Goal: Information Seeking & Learning: Learn about a topic

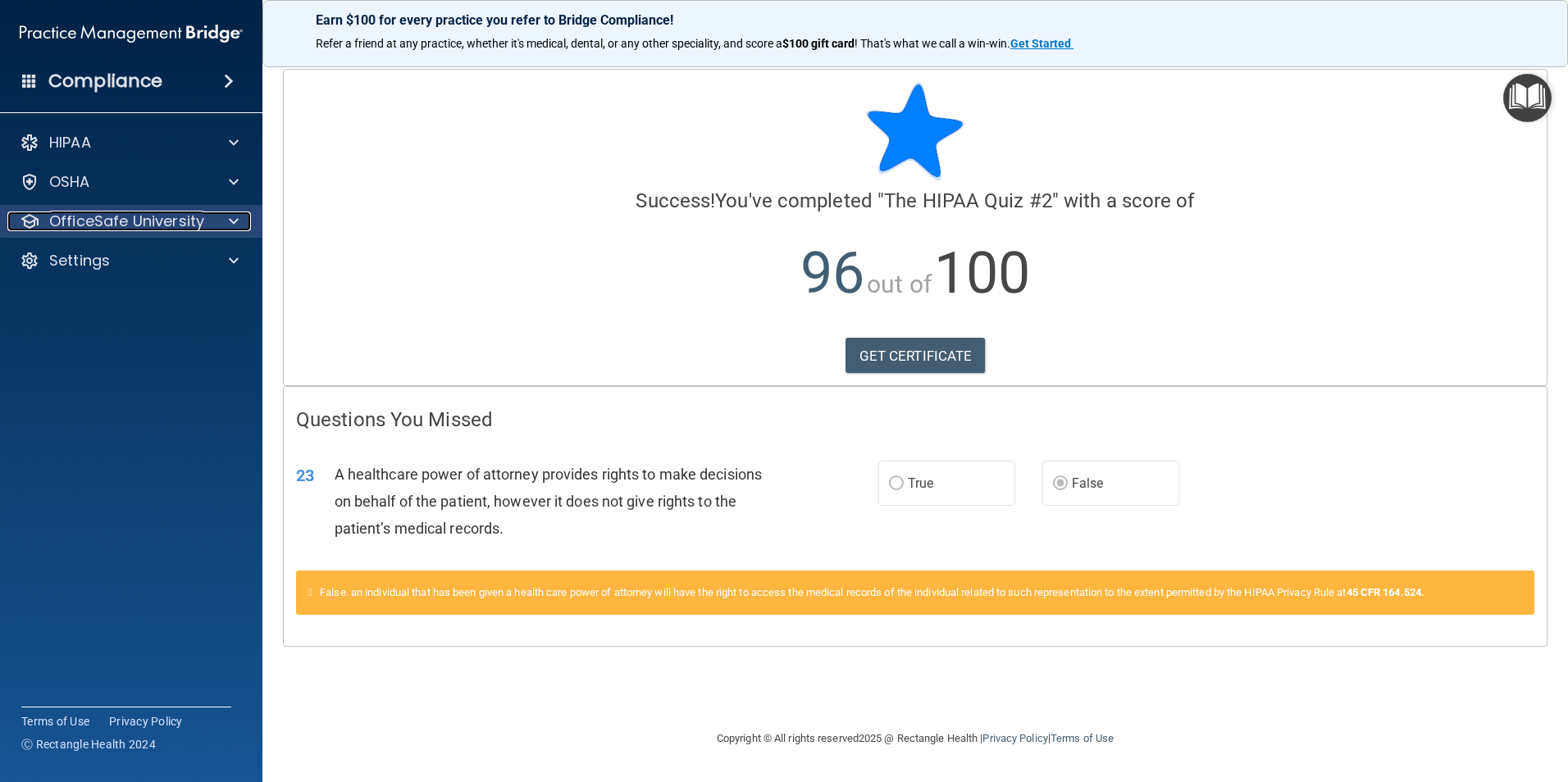
click at [177, 225] on p "OfficeSafe University" at bounding box center [126, 220] width 155 height 19
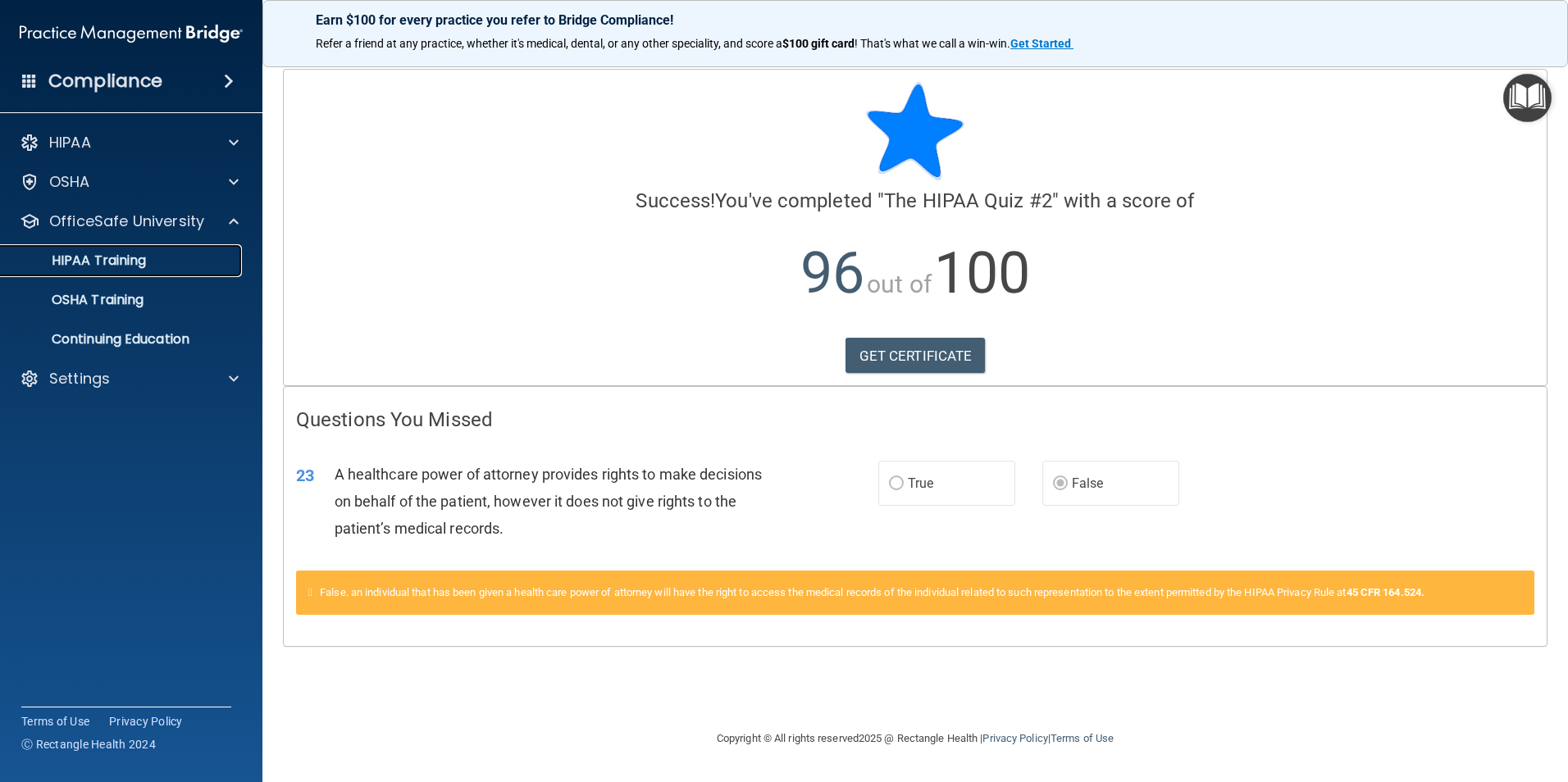
click at [165, 262] on div "HIPAA Training" at bounding box center [123, 260] width 224 height 16
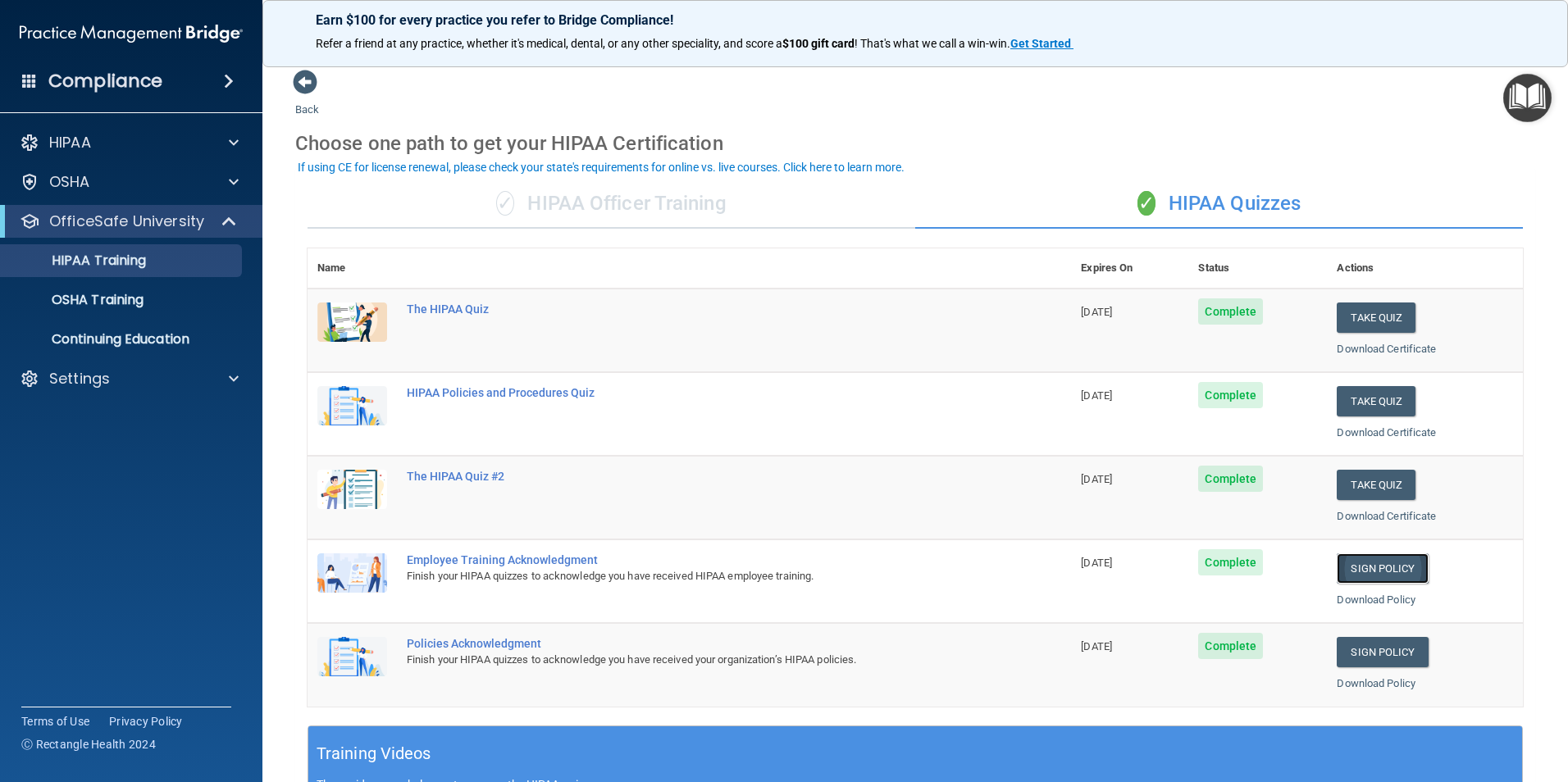
click at [1374, 572] on link "Sign Policy" at bounding box center [1382, 568] width 91 height 30
click at [1390, 566] on link "Sign Policy" at bounding box center [1382, 568] width 91 height 30
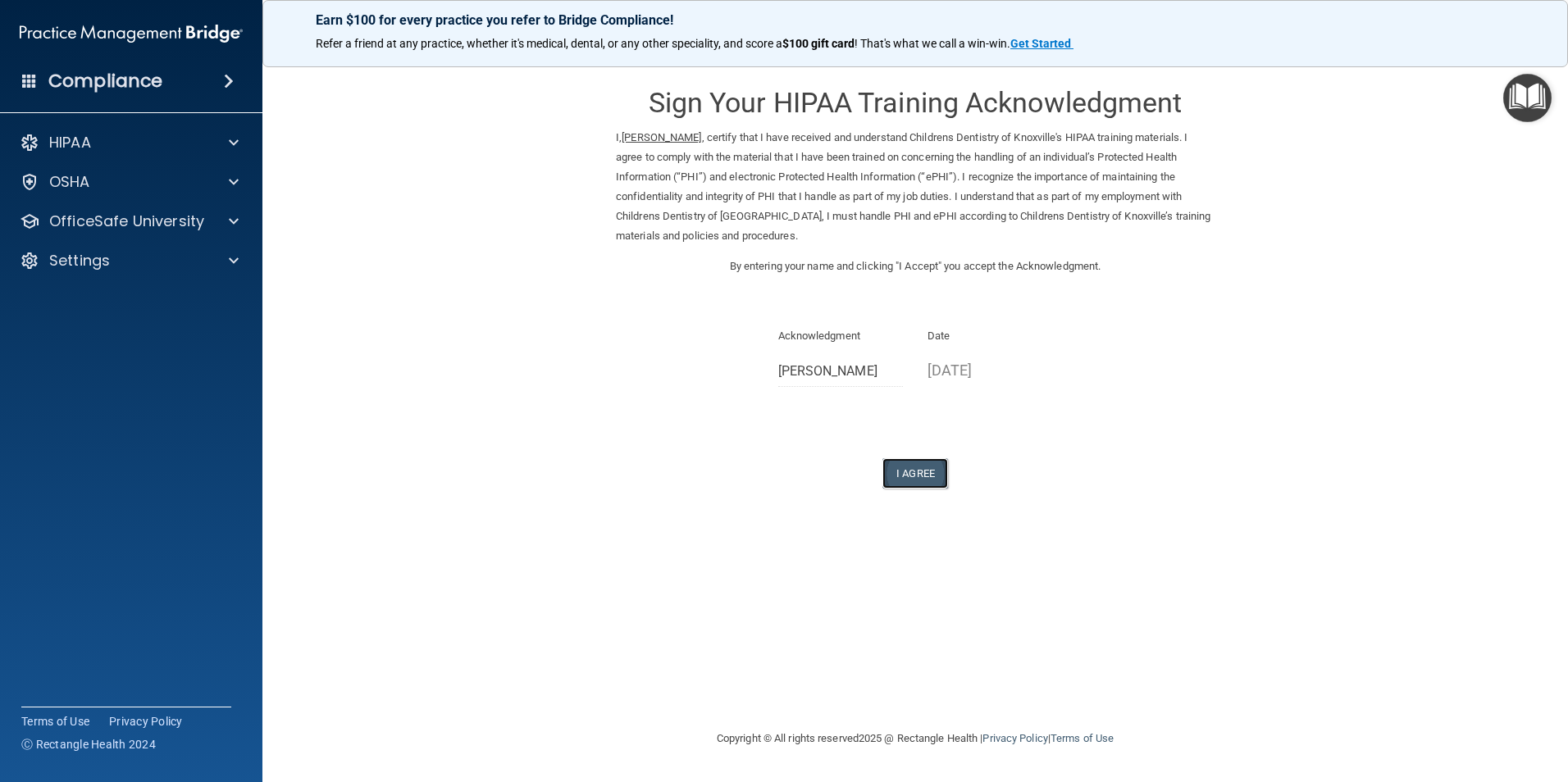
click at [928, 475] on button "I Agree" at bounding box center [915, 473] width 66 height 30
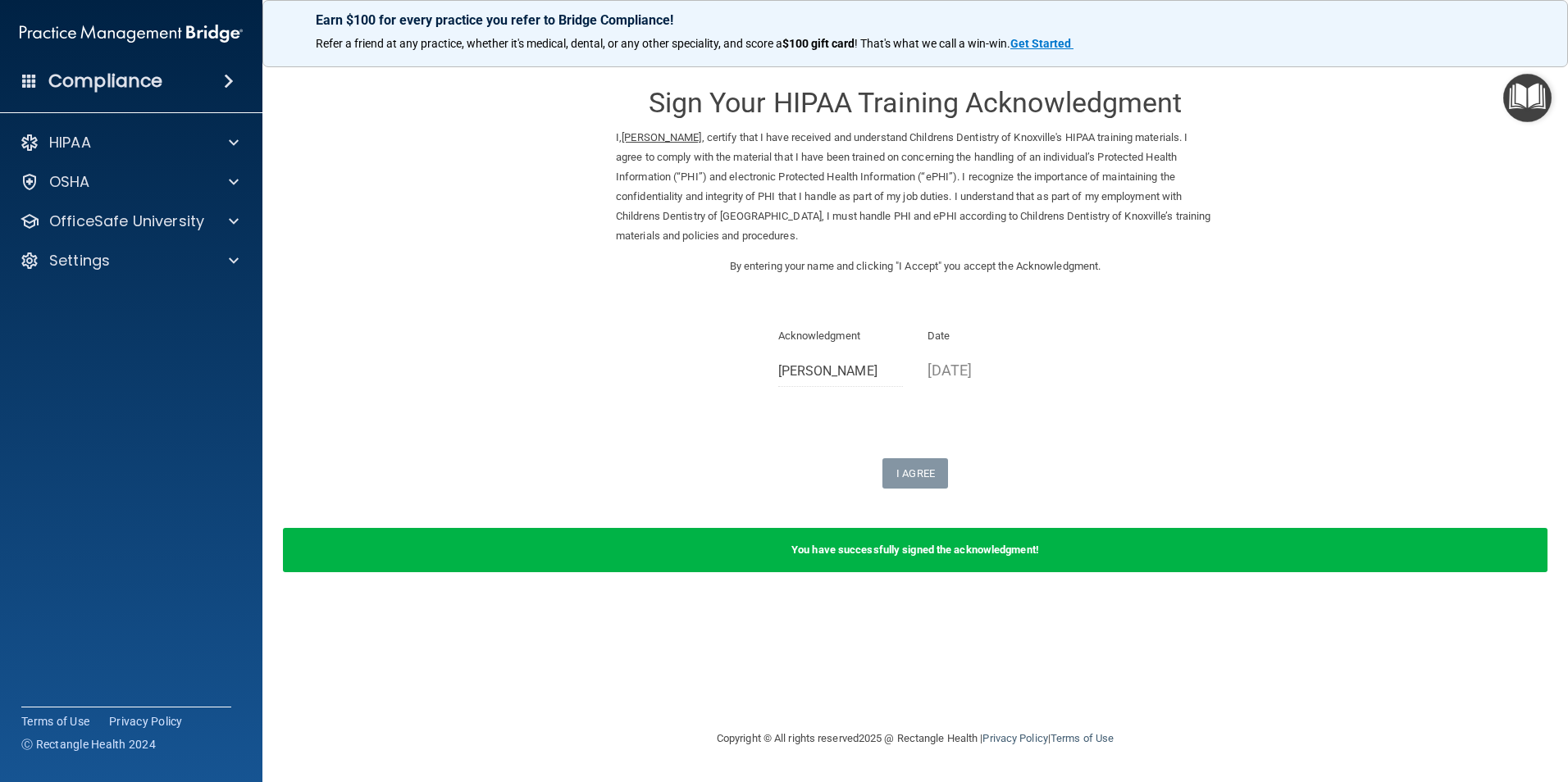
click at [973, 371] on p "09/11/2025" at bounding box center [989, 370] width 125 height 27
click at [1150, 424] on div "Sign Your HIPAA Training Acknowledgment I, Cora Ann Cortese , certify that I ha…" at bounding box center [914, 278] width 598 height 420
click at [1096, 468] on div "I Agree" at bounding box center [914, 473] width 598 height 30
click at [1092, 314] on div "Sign Your HIPAA Training Acknowledgment I, Cora Ann Cortese , certify that I ha…" at bounding box center [914, 278] width 598 height 420
click at [629, 270] on p "By entering your name and clicking "I Accept" you accept the Acknowledgment." at bounding box center [914, 266] width 598 height 19
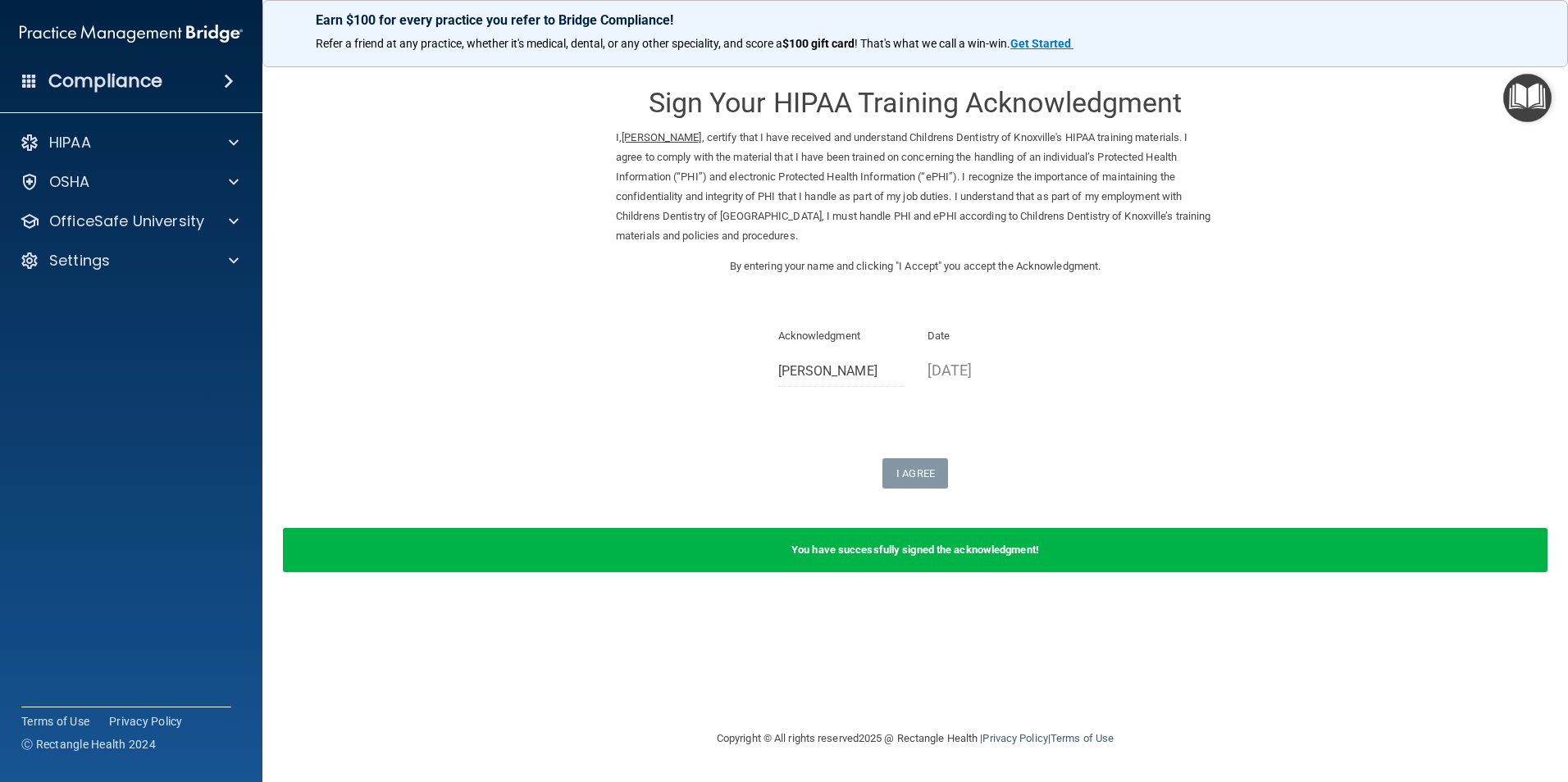
drag, startPoint x: 552, startPoint y: 316, endPoint x: 731, endPoint y: 233, distance: 197.3
click at [731, 233] on form "Sign Your HIPAA Training Acknowledgment I, Cora Ann Cortese , certify that I ha…" at bounding box center [915, 330] width 1240 height 523
drag, startPoint x: 731, startPoint y: 233, endPoint x: 990, endPoint y: 190, distance: 262.5
click at [990, 190] on p "I, Cora Ann Cortese , certify that I have received and understand Childrens Den…" at bounding box center [914, 187] width 598 height 118
drag, startPoint x: 990, startPoint y: 190, endPoint x: 1396, endPoint y: 200, distance: 406.1
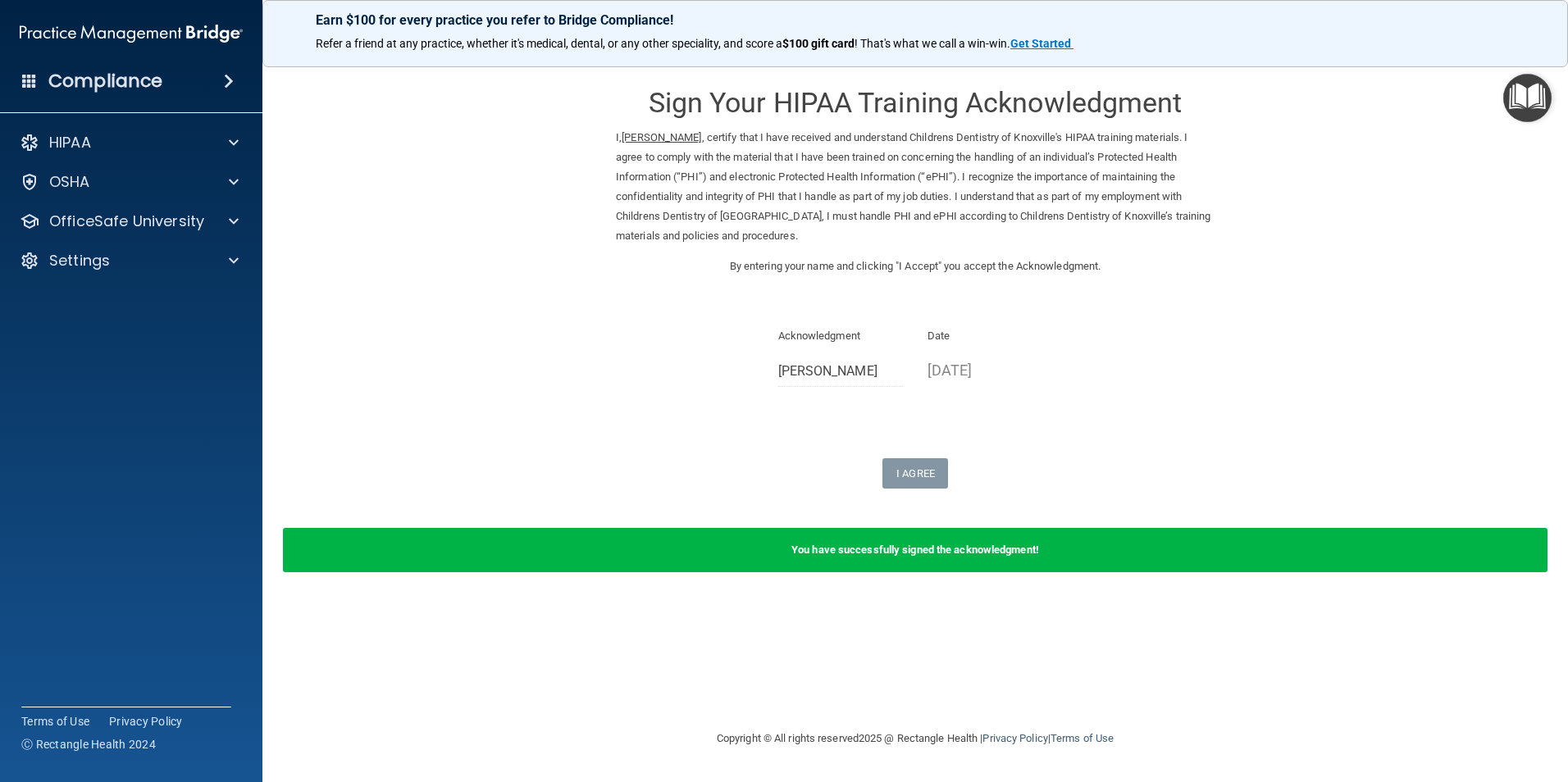
click at [1396, 198] on form "Sign Your HIPAA Training Acknowledgment I, Cora Ann Cortese , certify that I ha…" at bounding box center [915, 330] width 1240 height 523
click at [1221, 423] on form "Sign Your HIPAA Training Acknowledgment I, Cora Ann Cortese , certify that I ha…" at bounding box center [915, 330] width 1240 height 523
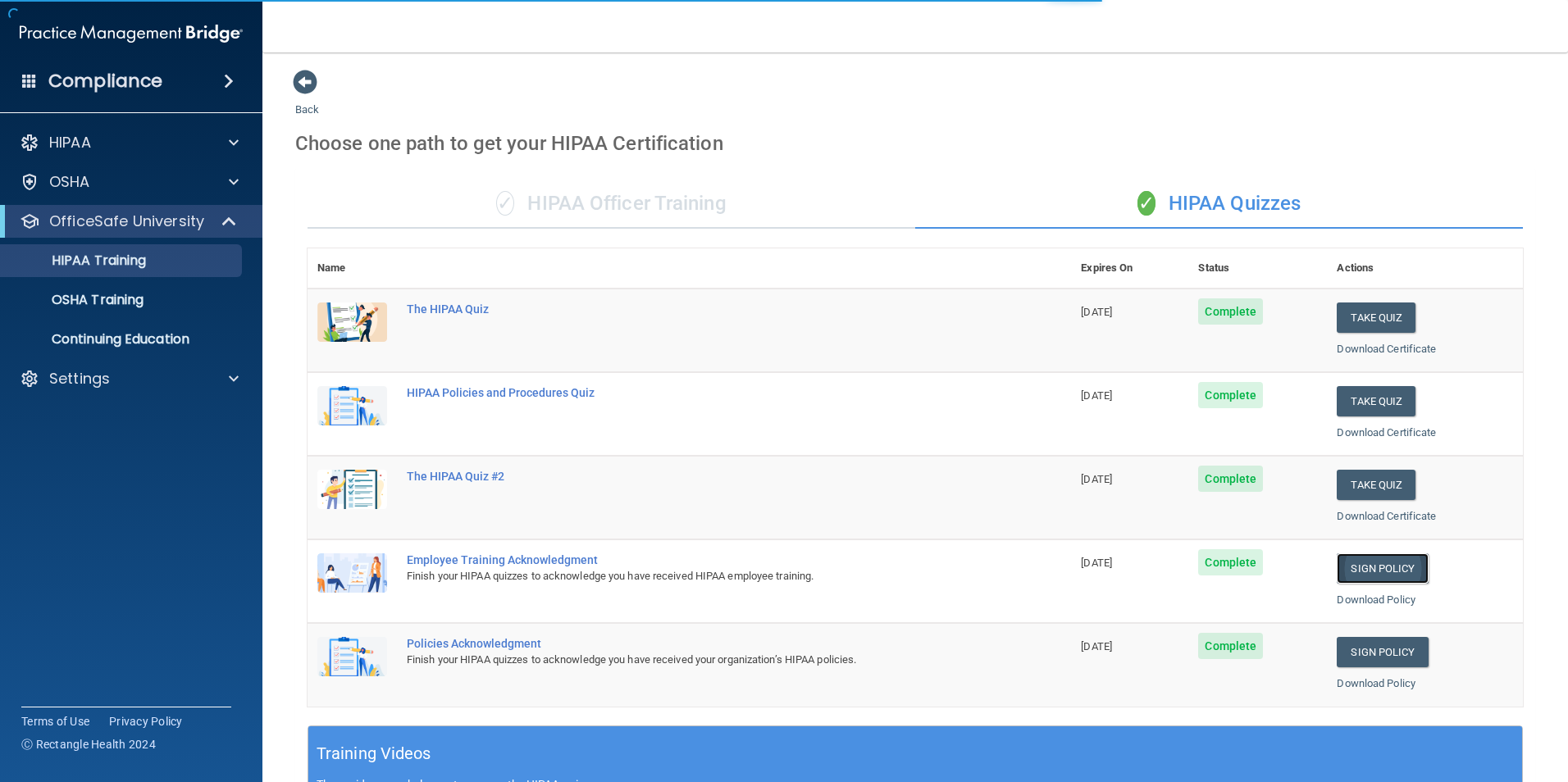
click at [1339, 561] on link "Sign Policy" at bounding box center [1382, 568] width 91 height 30
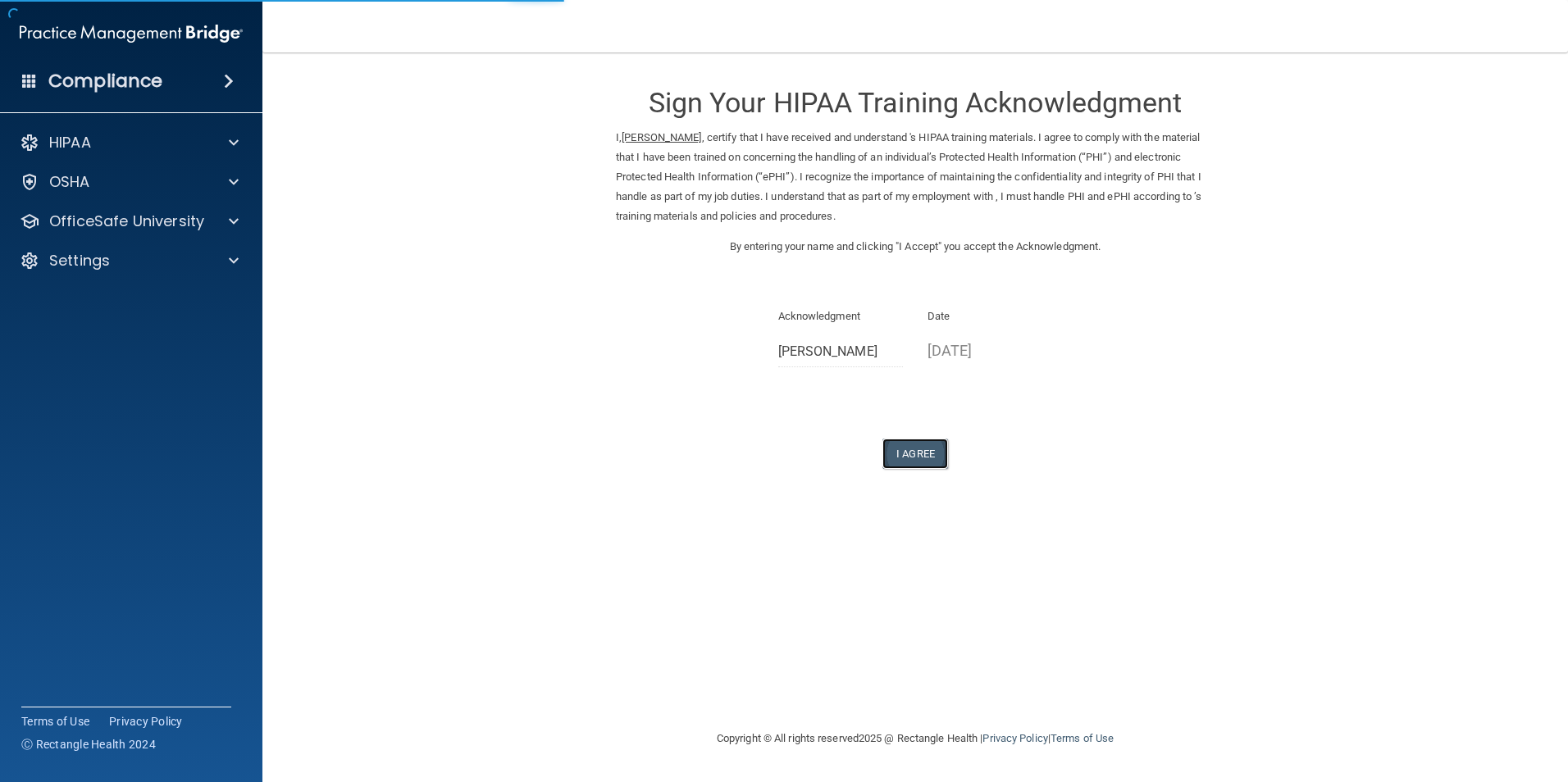
click at [932, 458] on button "I Agree" at bounding box center [915, 453] width 66 height 30
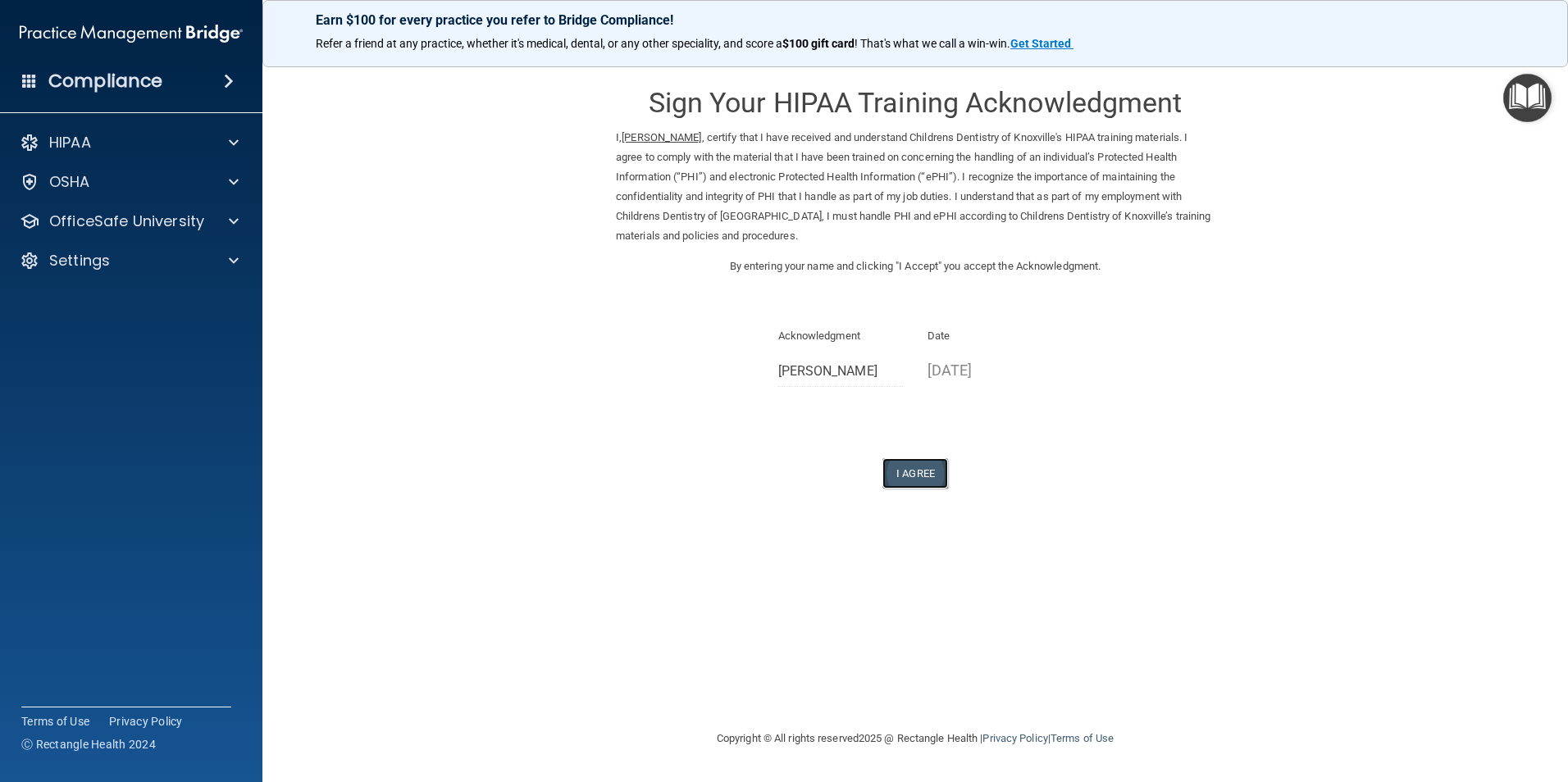
click at [917, 472] on button "I Agree" at bounding box center [915, 473] width 66 height 30
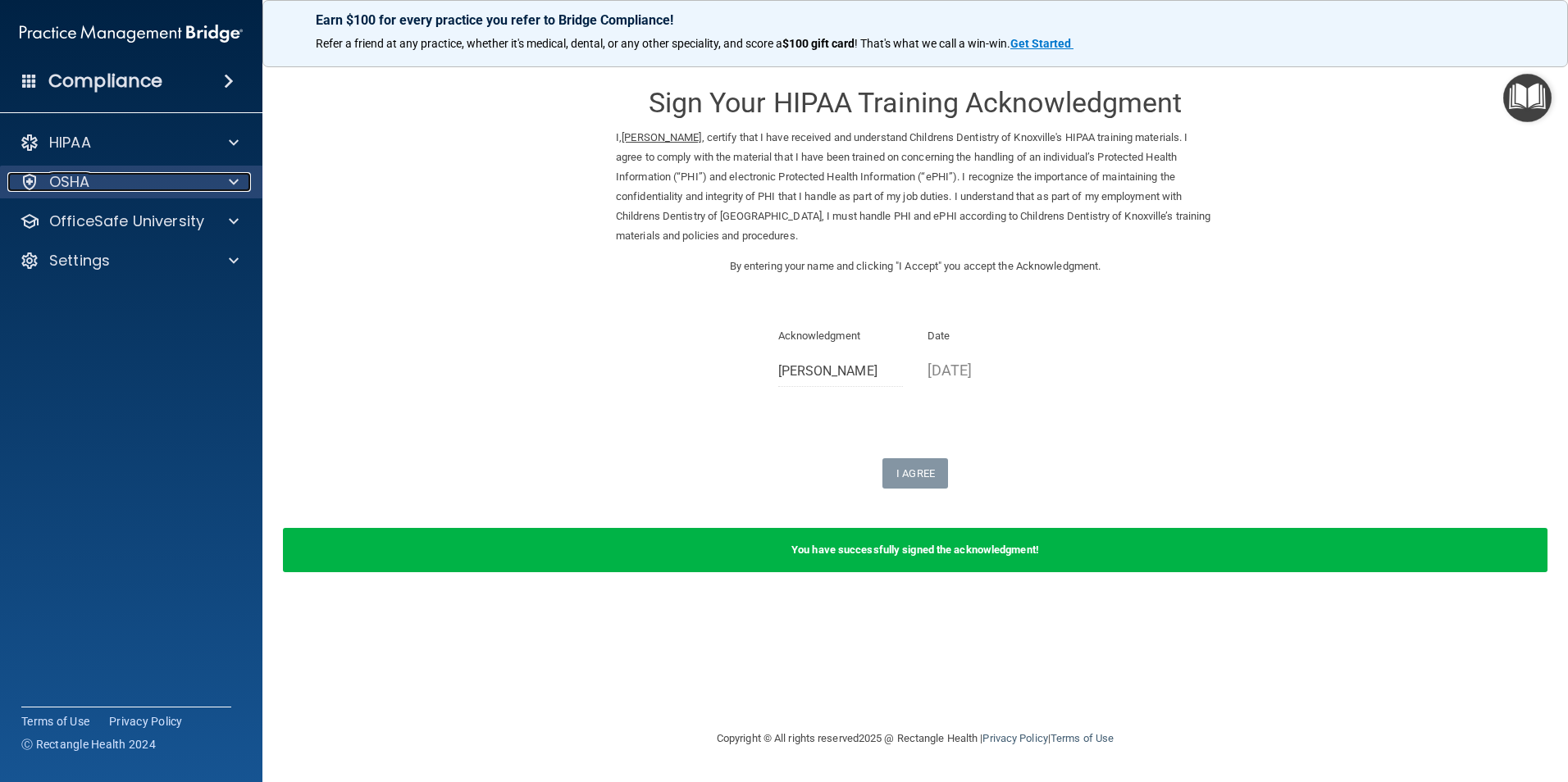
click at [164, 187] on div "OSHA" at bounding box center [109, 182] width 204 height 19
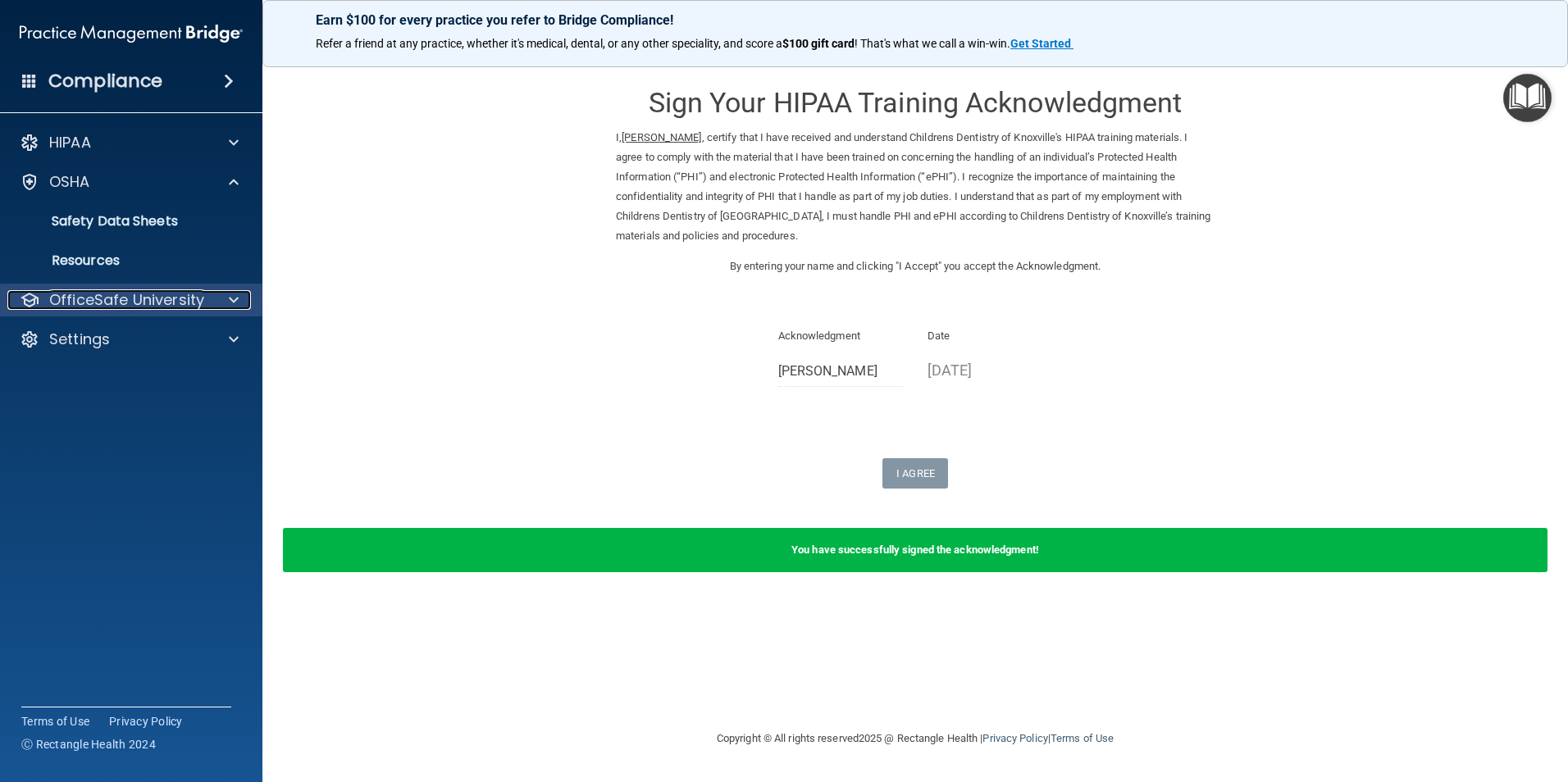
click at [156, 304] on p "OfficeSafe University" at bounding box center [126, 299] width 155 height 19
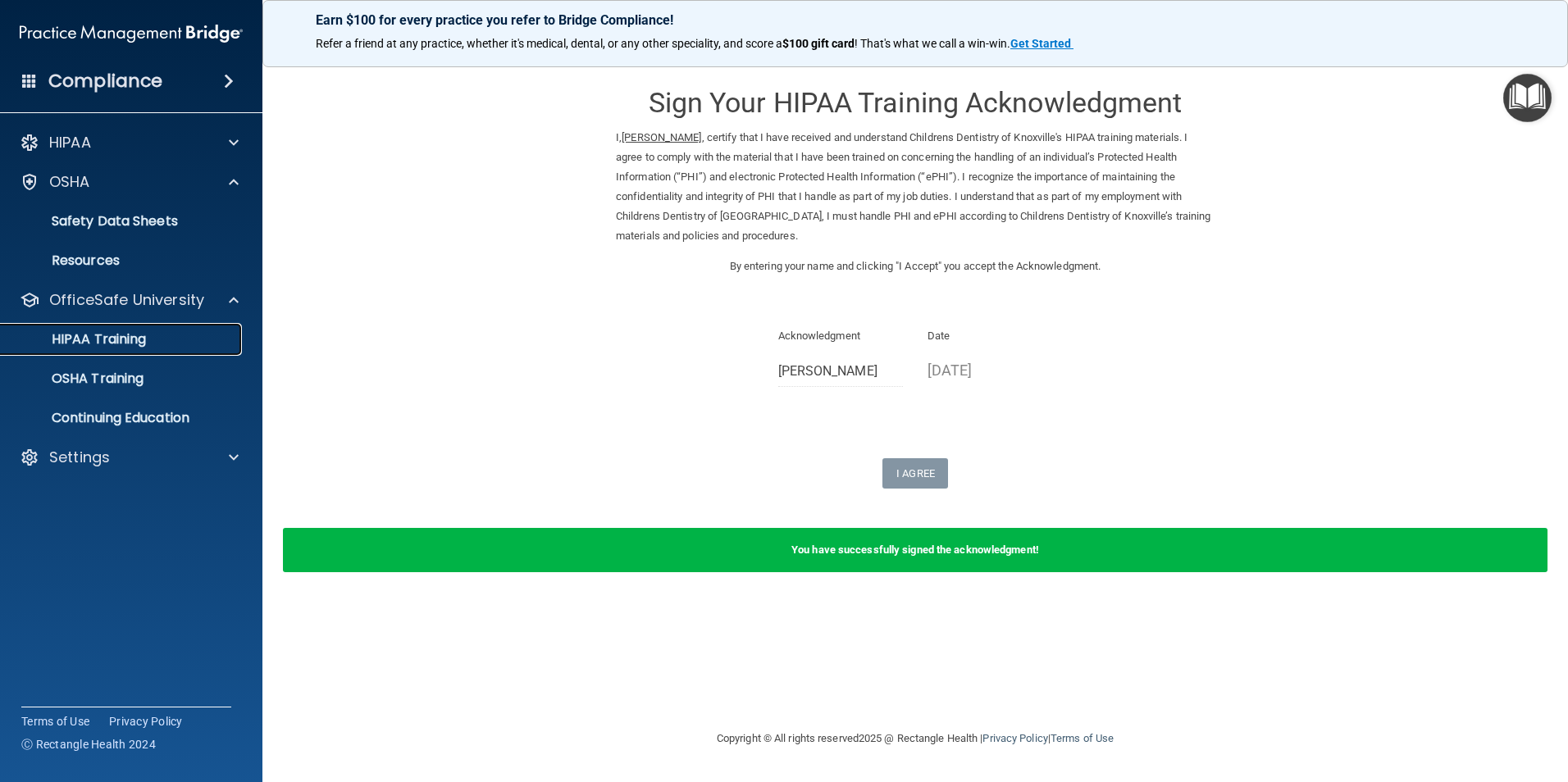
click at [146, 348] on link "HIPAA Training" at bounding box center [113, 339] width 258 height 33
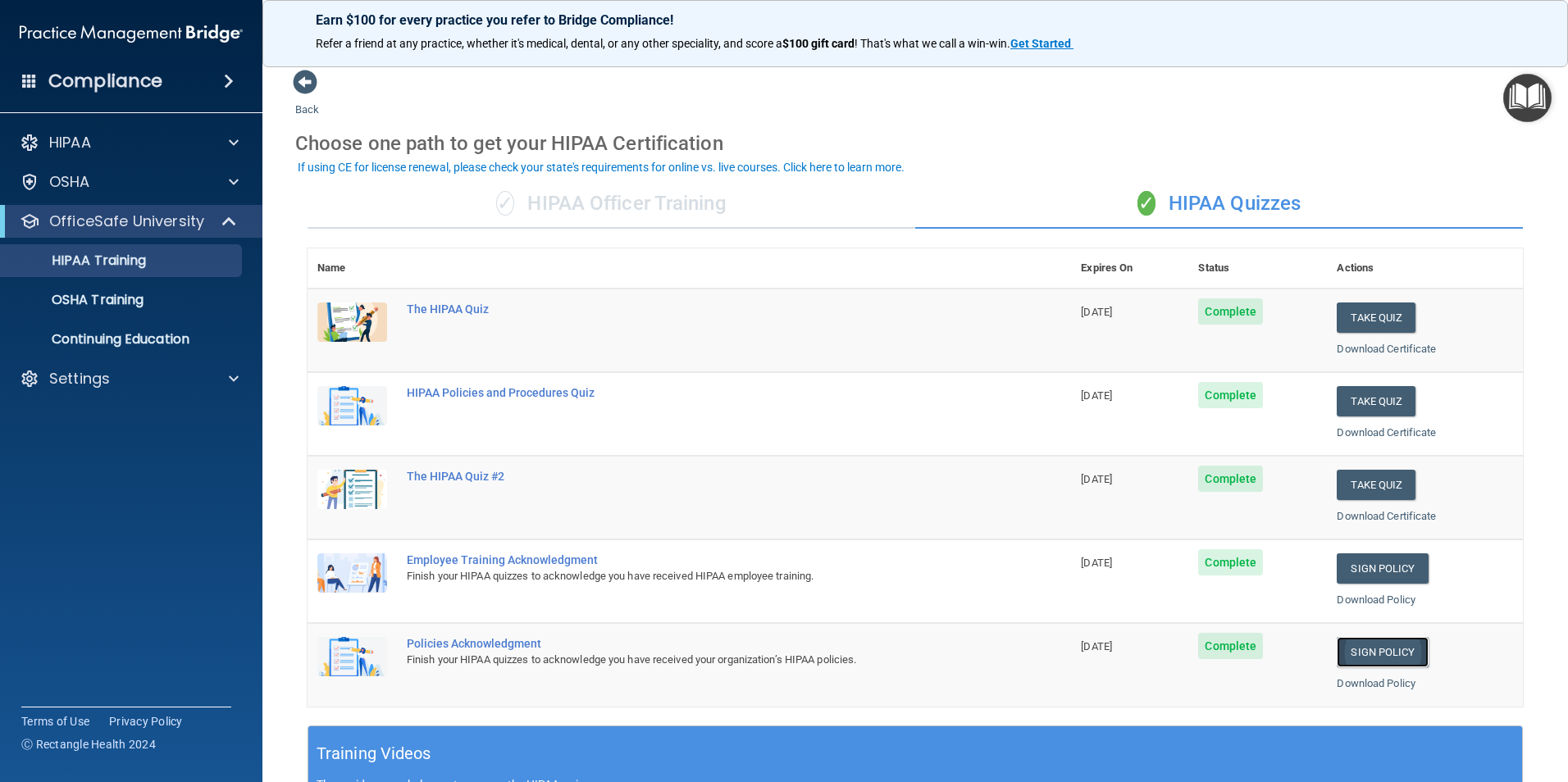
click at [1392, 643] on link "Sign Policy" at bounding box center [1382, 652] width 91 height 30
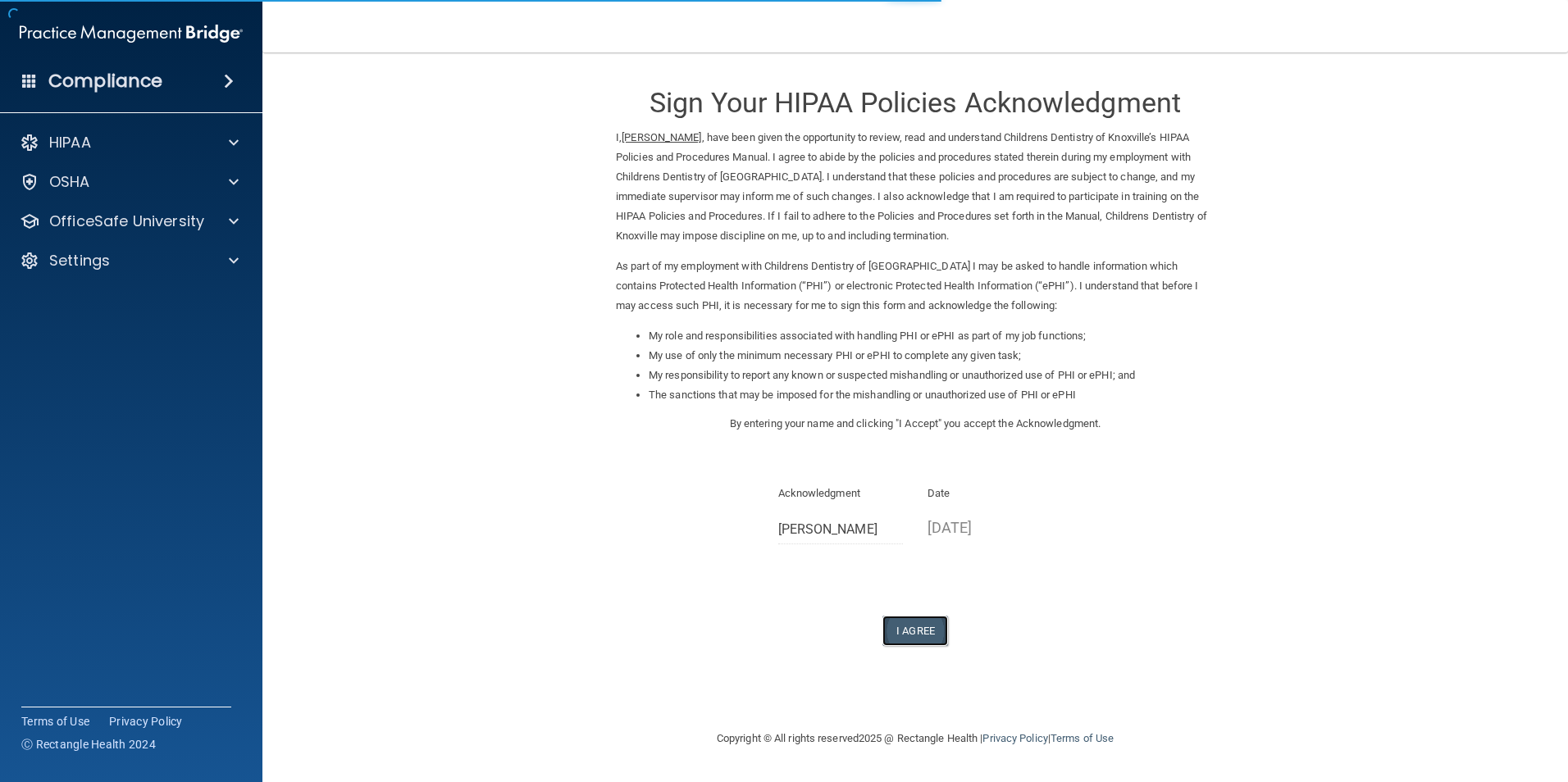
click at [924, 624] on button "I Agree" at bounding box center [915, 631] width 66 height 30
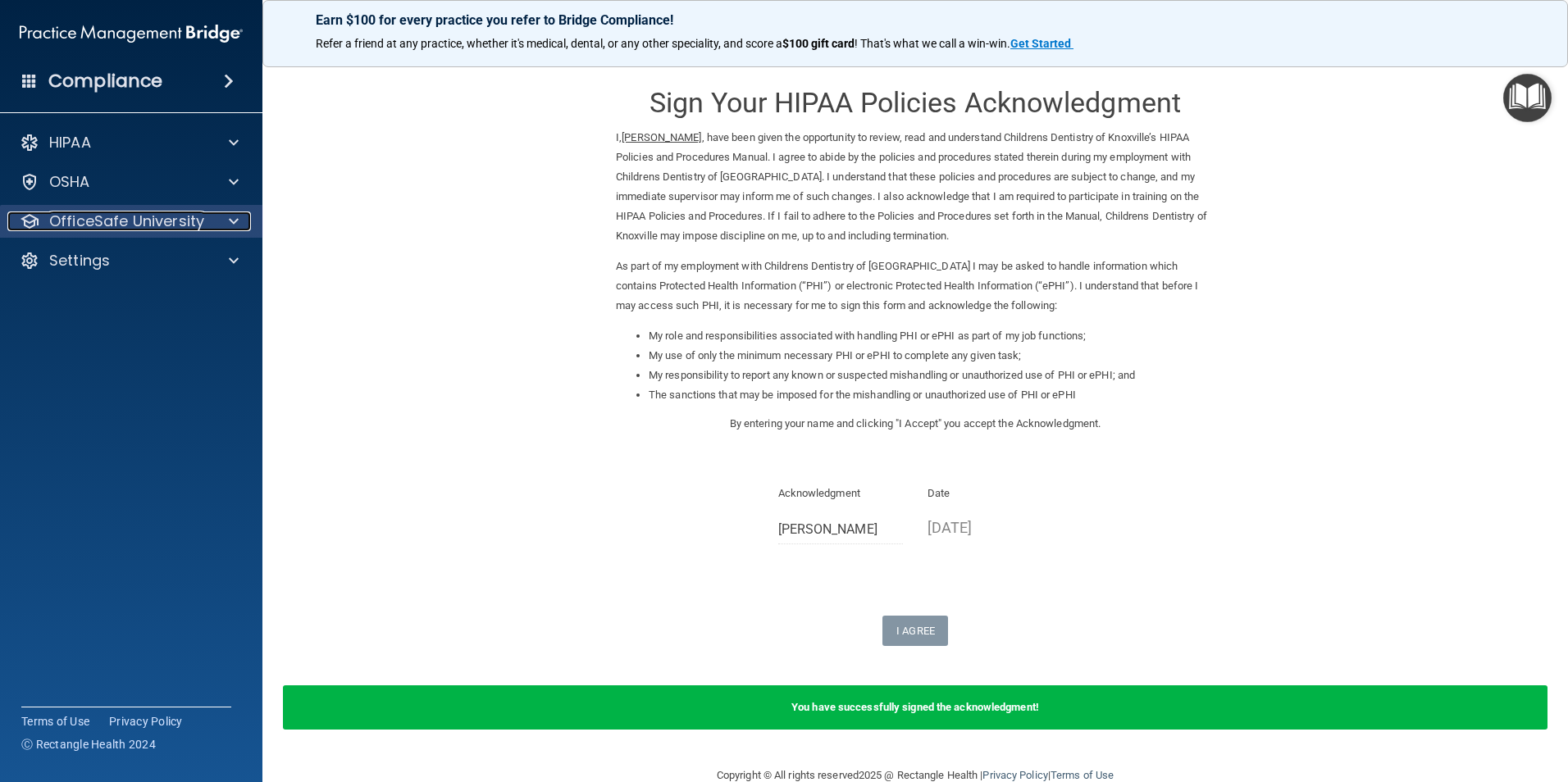
click at [204, 215] on div "OfficeSafe University" at bounding box center [109, 220] width 204 height 19
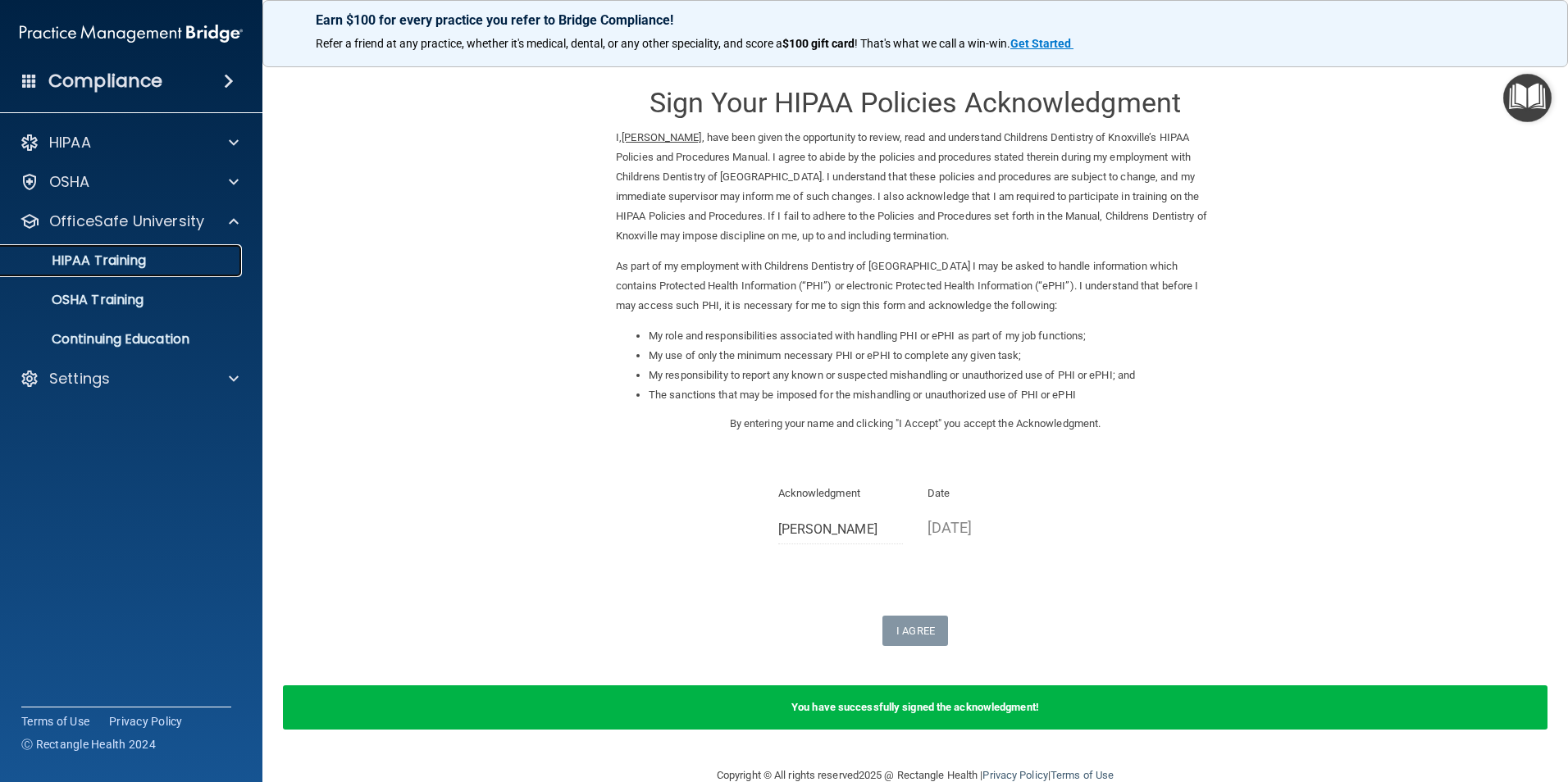
click at [193, 258] on div "HIPAA Training" at bounding box center [123, 260] width 224 height 16
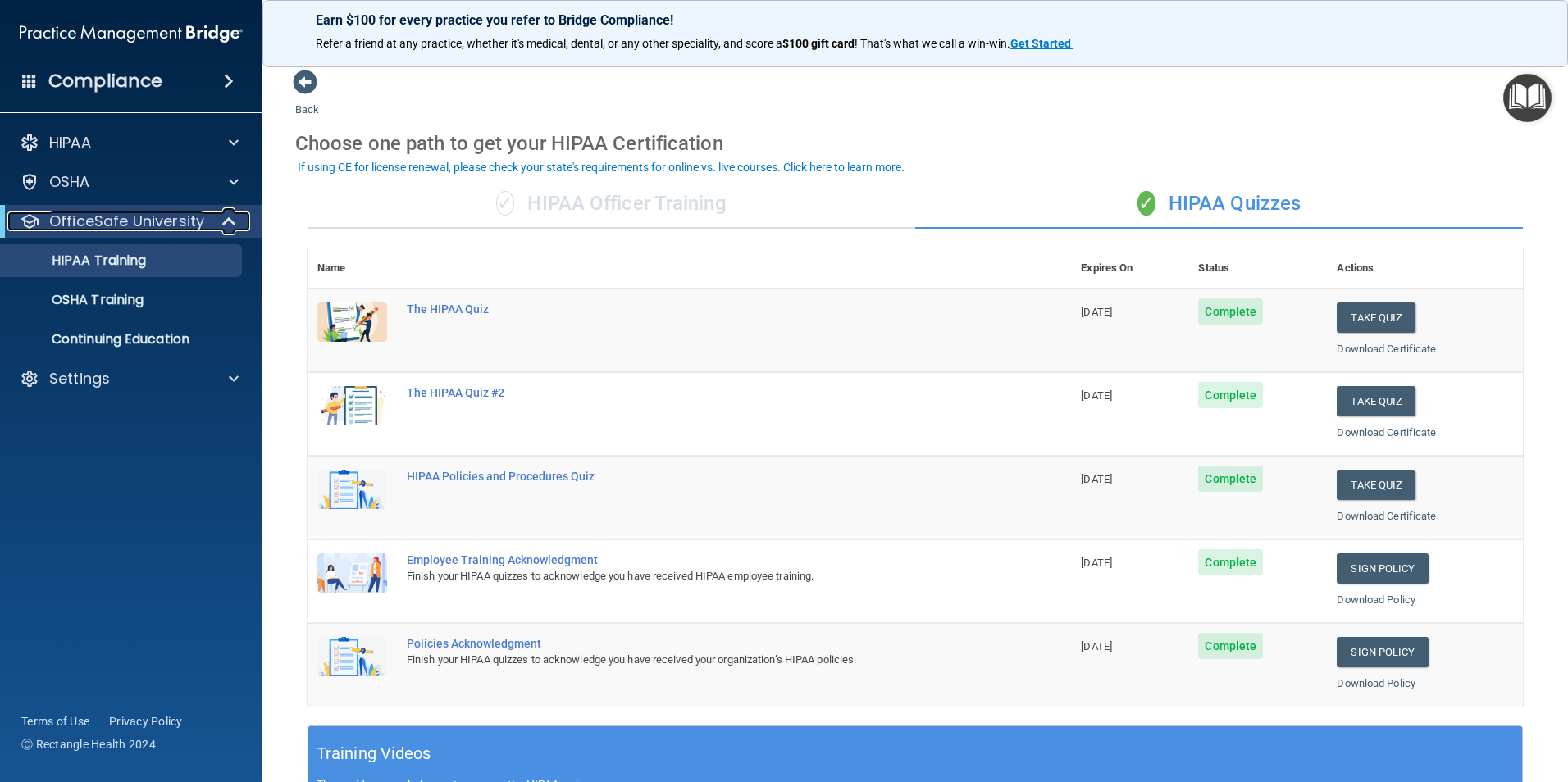
click at [192, 229] on p "OfficeSafe University" at bounding box center [126, 220] width 155 height 19
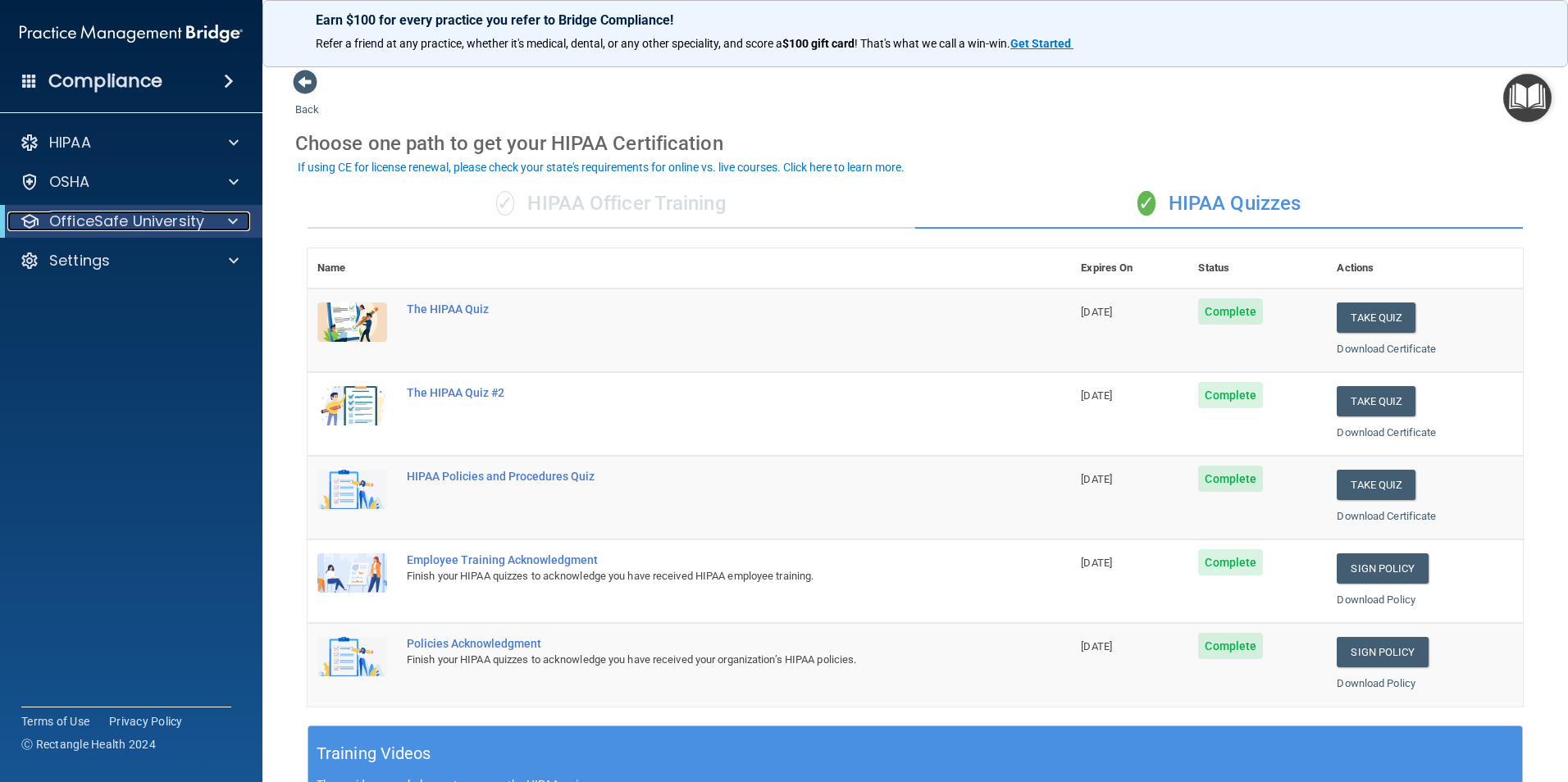
click at [182, 227] on p "OfficeSafe University" at bounding box center [126, 220] width 155 height 19
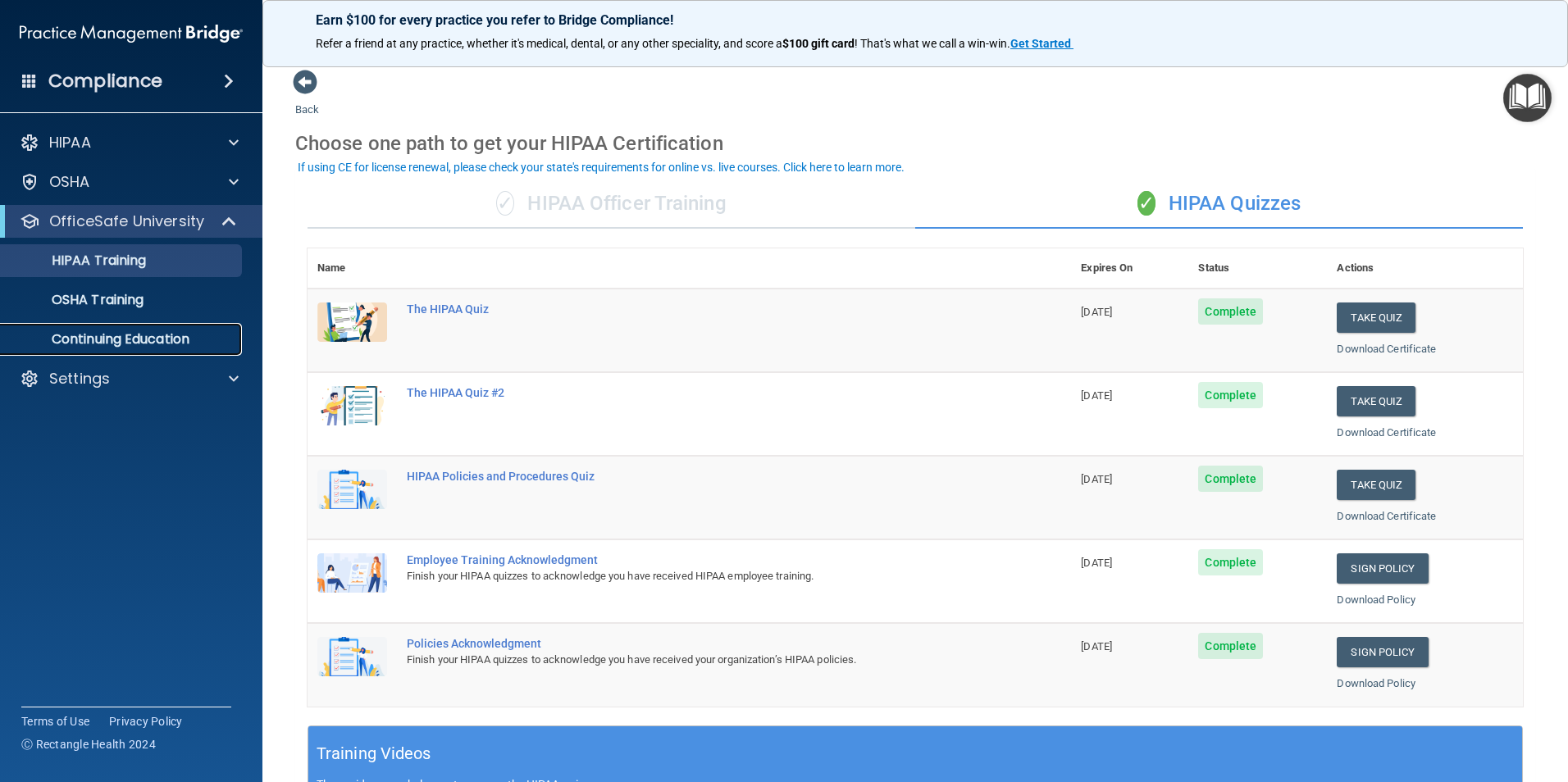
click at [167, 341] on p "Continuing Education" at bounding box center [123, 339] width 224 height 16
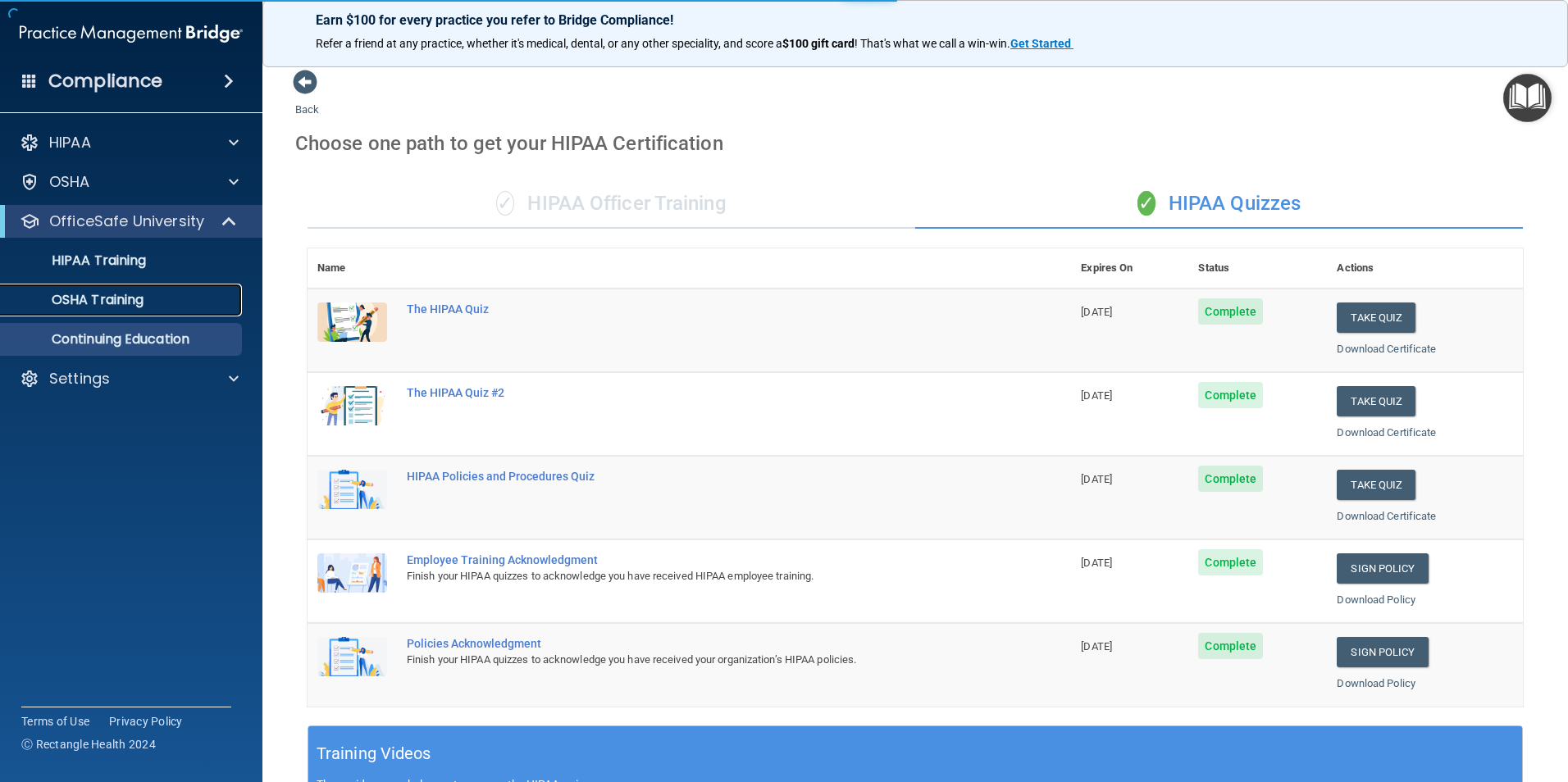
click at [162, 299] on div "OSHA Training" at bounding box center [123, 299] width 224 height 16
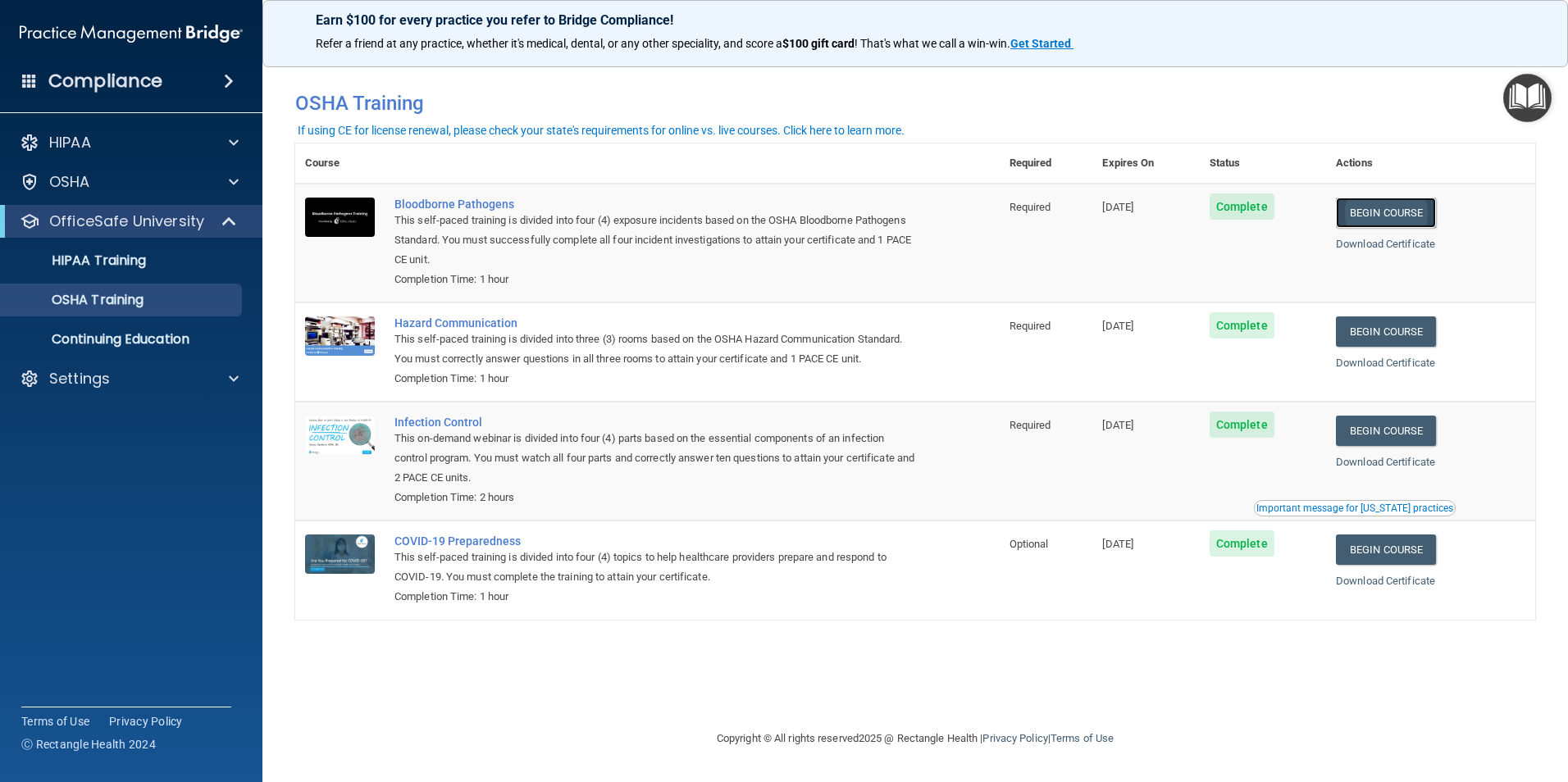
click at [1375, 210] on link "Begin Course" at bounding box center [1385, 213] width 100 height 30
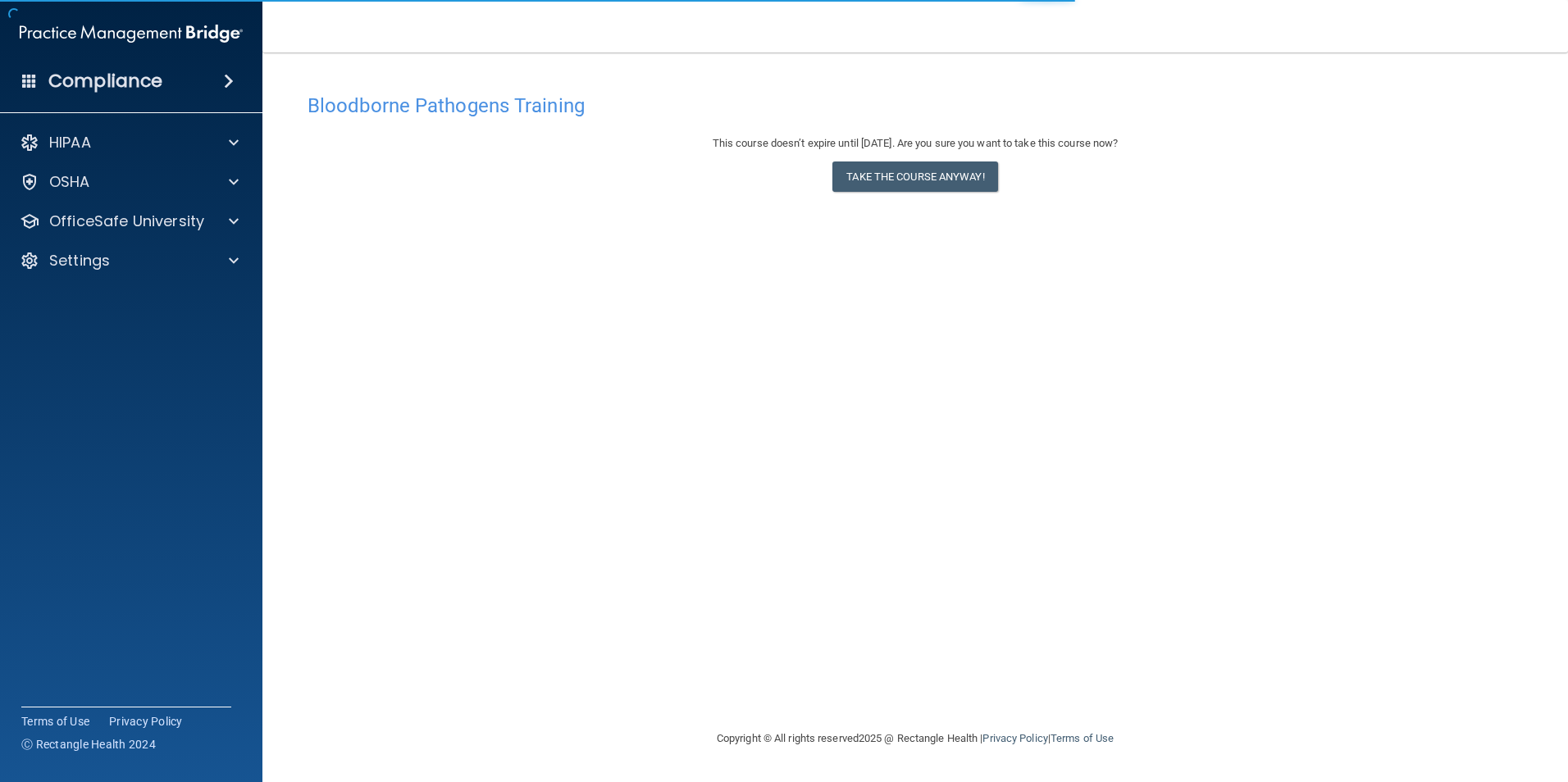
click at [1006, 163] on div "This course doesn’t expire until 11/10/2025. Are you sure you want to take this…" at bounding box center [914, 166] width 1215 height 66
click at [993, 172] on button "Take the course anyway!" at bounding box center [914, 177] width 165 height 30
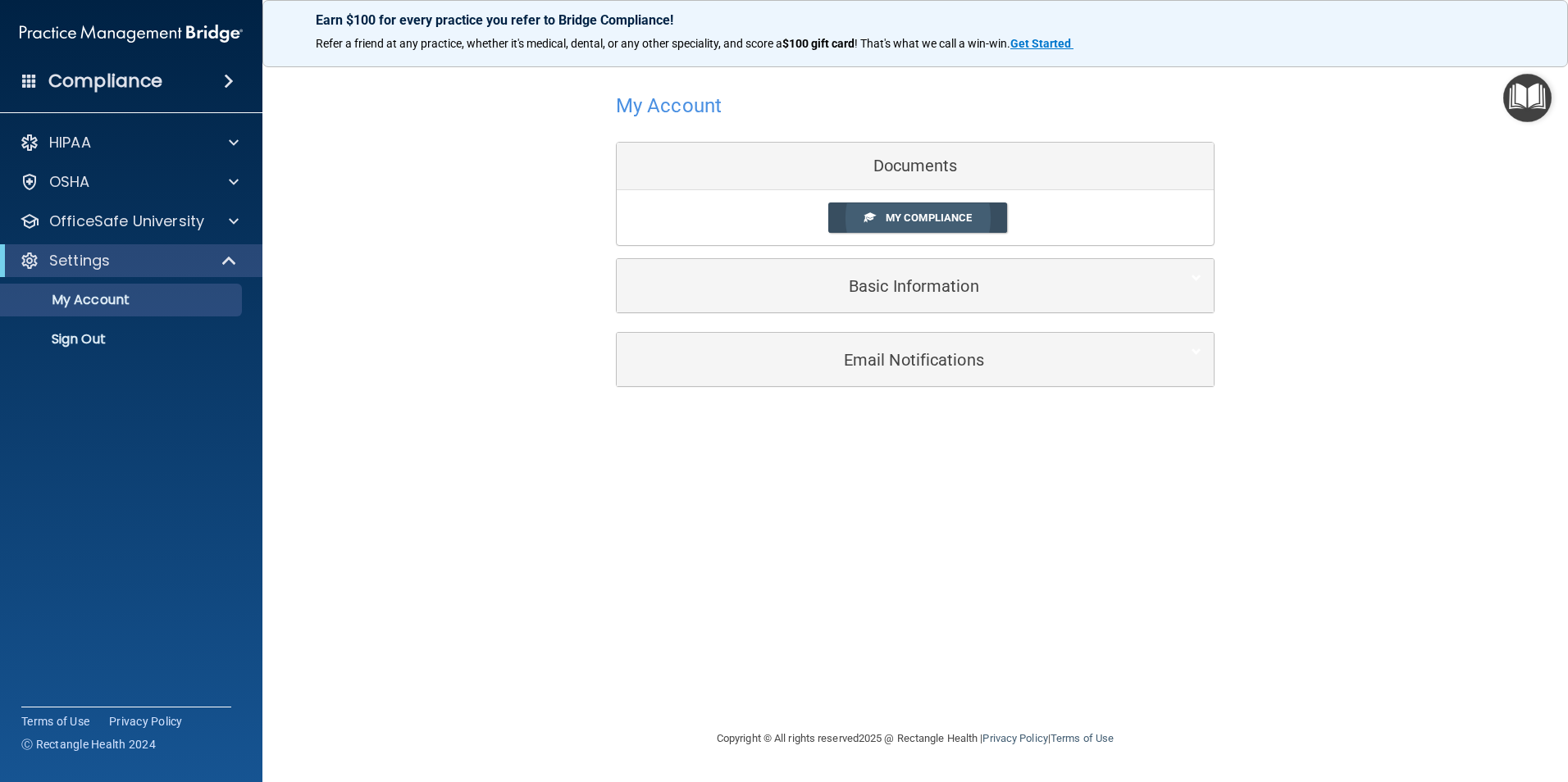
click at [907, 218] on span "My Compliance" at bounding box center [929, 217] width 86 height 13
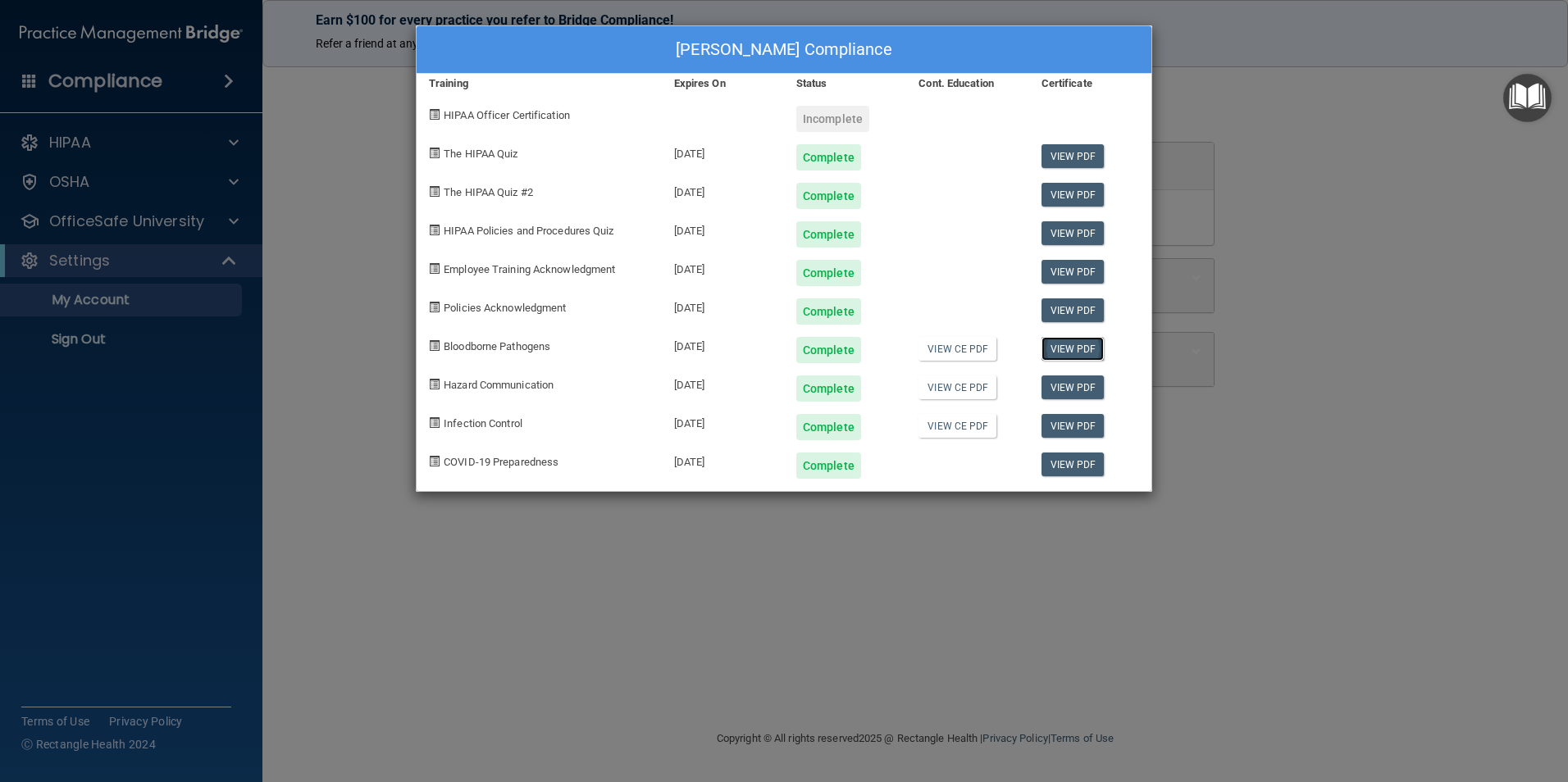
click at [1060, 350] on link "View PDF" at bounding box center [1073, 349] width 63 height 24
click at [237, 222] on div "Cora Ann Cortese's Compliance Training Expires On Status Cont. Education Certif…" at bounding box center [784, 391] width 1568 height 782
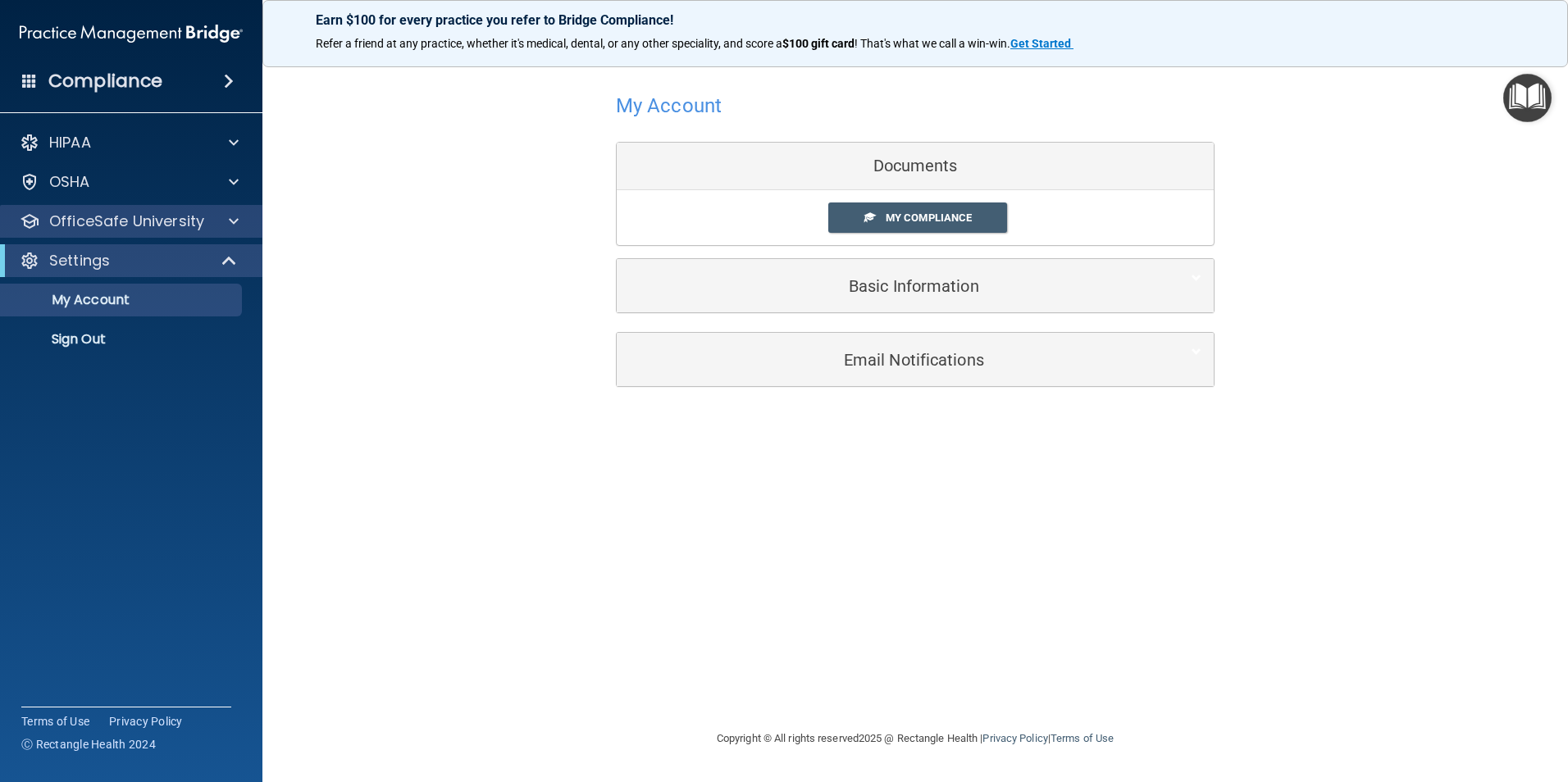
click at [233, 237] on div "OfficeSafe University" at bounding box center [131, 221] width 263 height 33
click at [234, 228] on span at bounding box center [234, 220] width 10 height 19
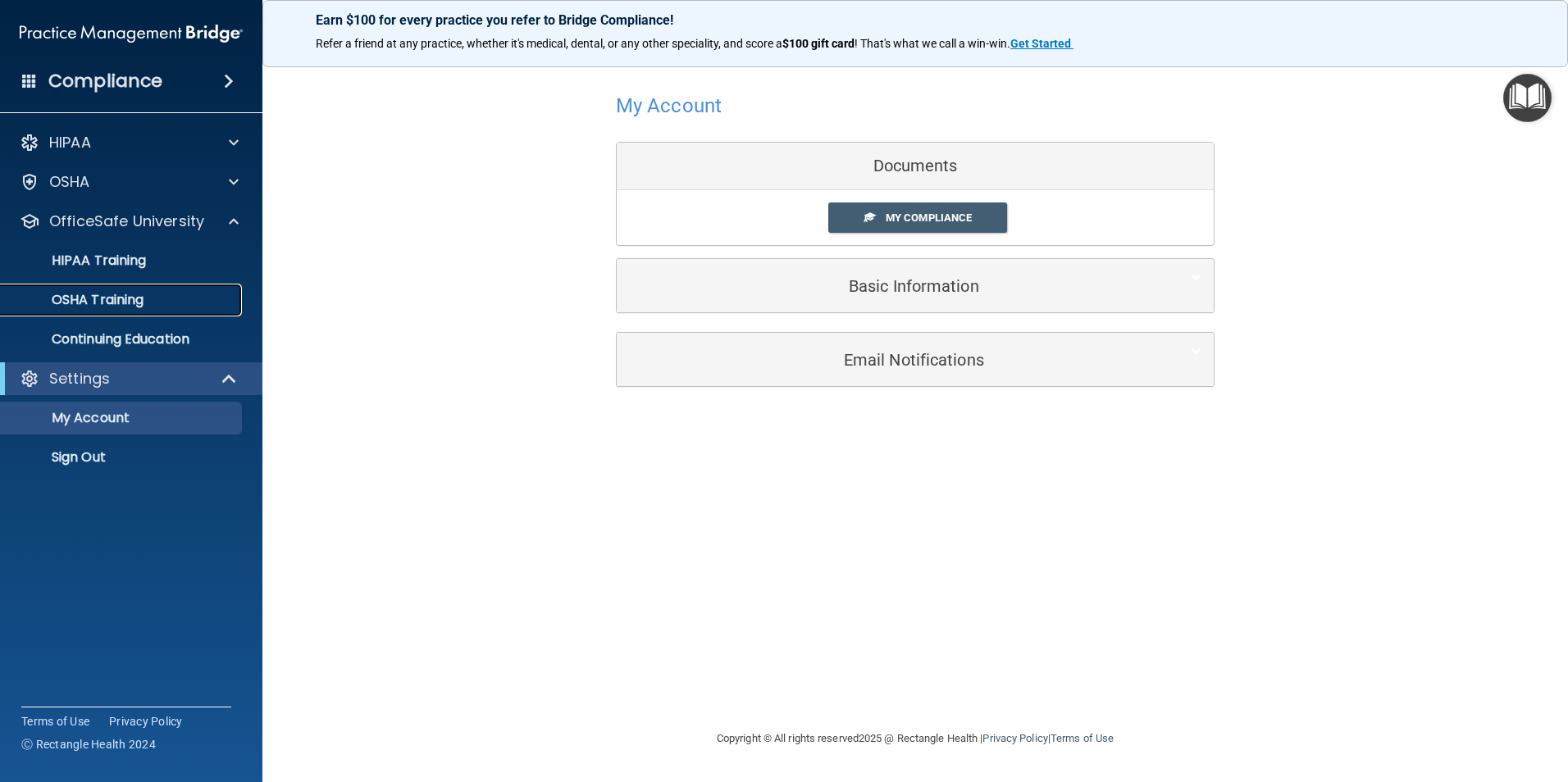
click at [183, 293] on div "OSHA Training" at bounding box center [123, 299] width 224 height 16
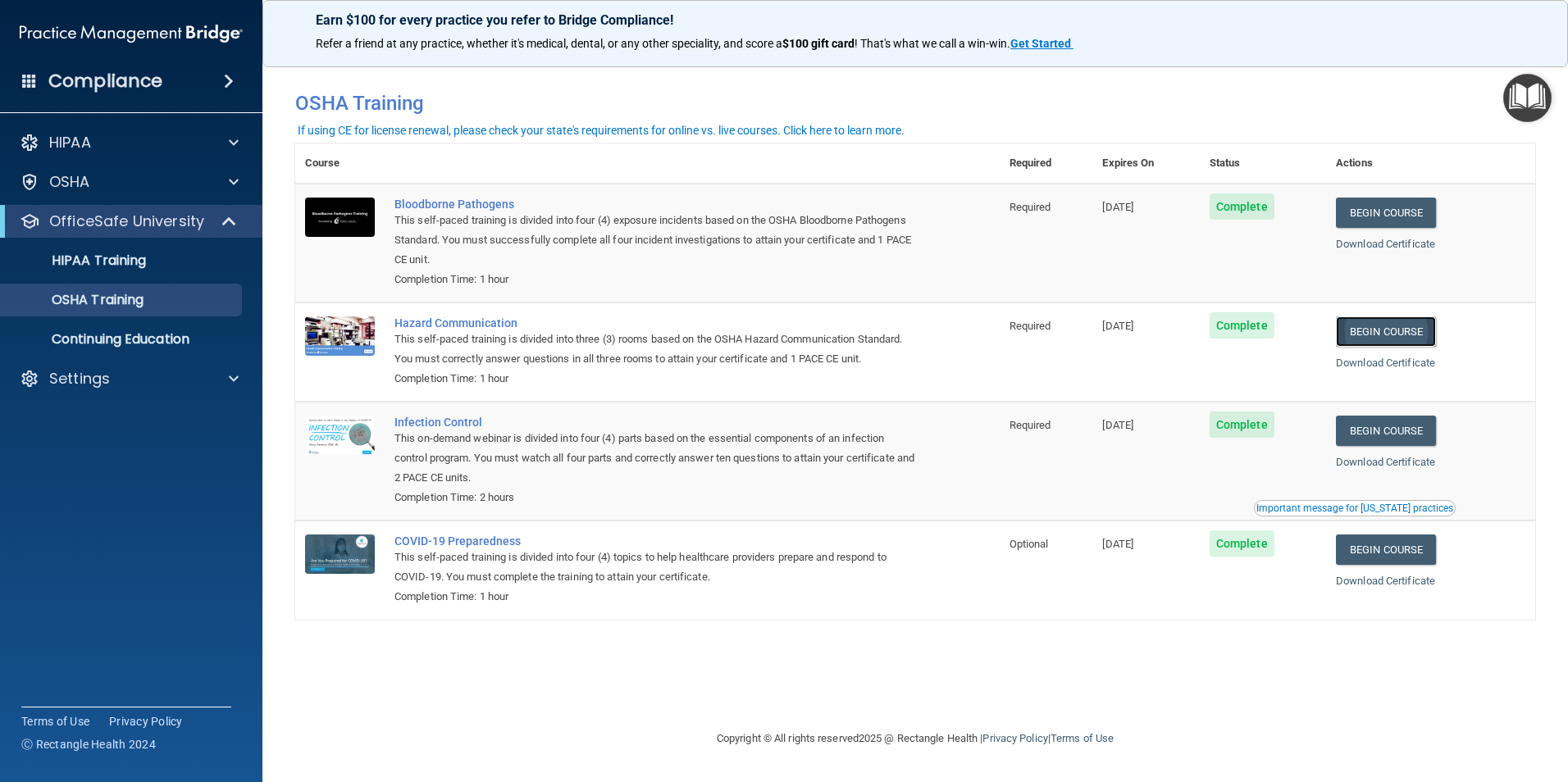
click at [1419, 337] on link "Begin Course" at bounding box center [1385, 331] width 100 height 30
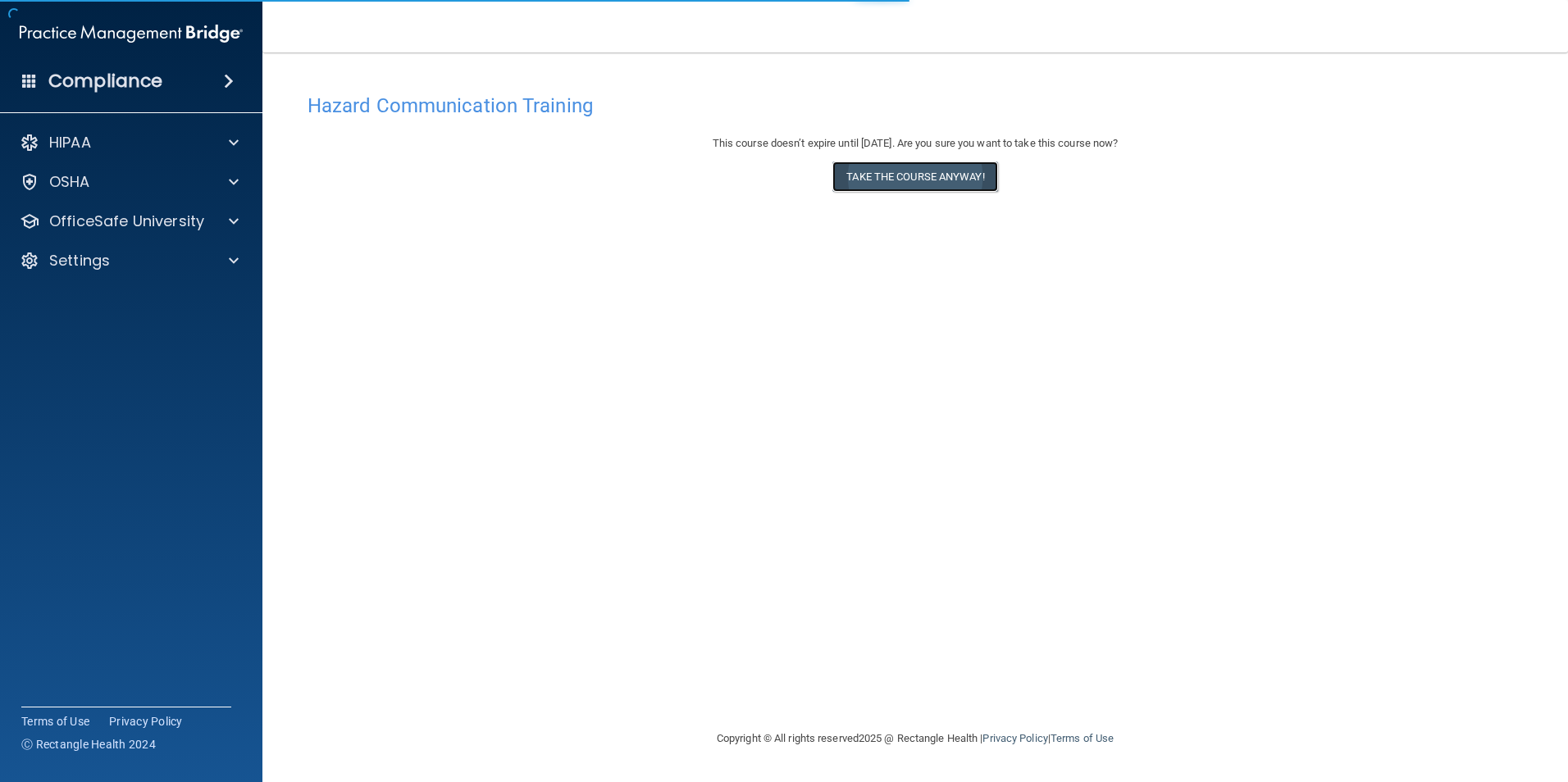
click at [903, 180] on button "Take the course anyway!" at bounding box center [914, 177] width 165 height 30
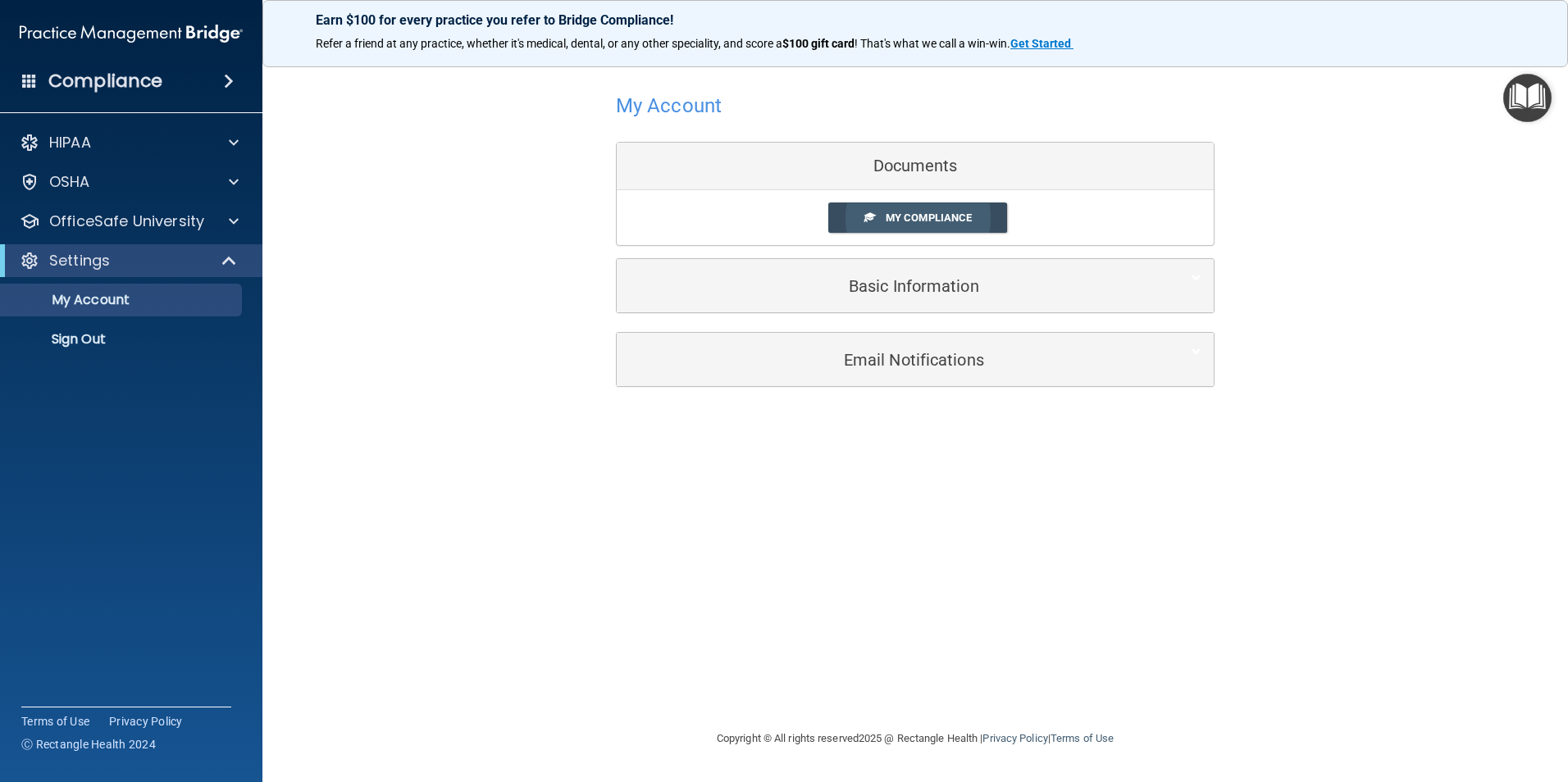
click at [860, 214] on link "My Compliance" at bounding box center [917, 218] width 179 height 30
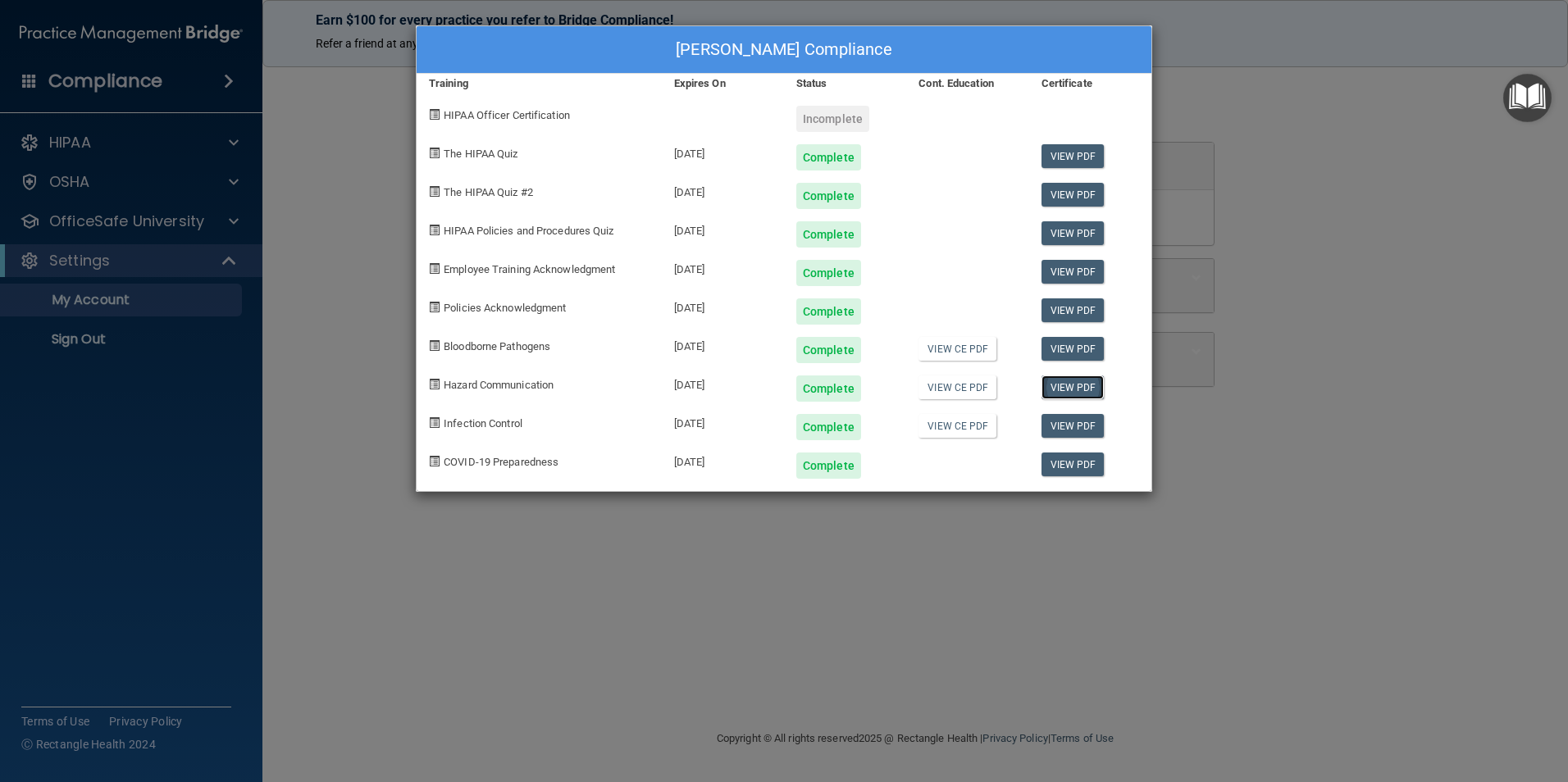
click at [1086, 389] on link "View PDF" at bounding box center [1073, 387] width 63 height 24
click at [220, 267] on div "[PERSON_NAME] Compliance Training Expires On Status Cont. Education Certificate…" at bounding box center [784, 391] width 1568 height 782
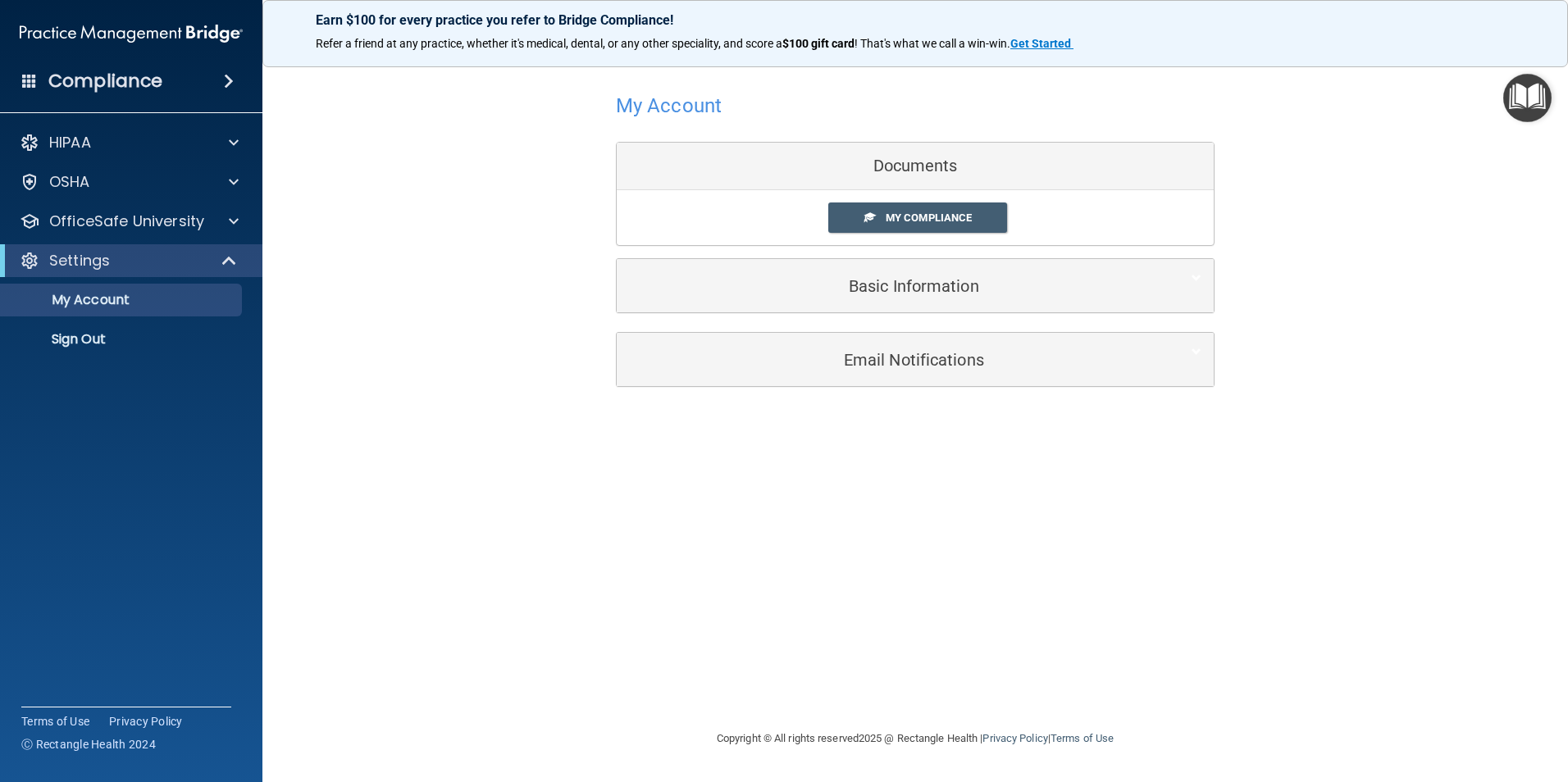
click at [211, 239] on div "HIPAA Documents and Policies Report an Incident Business Associates Emergency P…" at bounding box center [131, 244] width 263 height 249
click at [217, 225] on div at bounding box center [230, 220] width 41 height 19
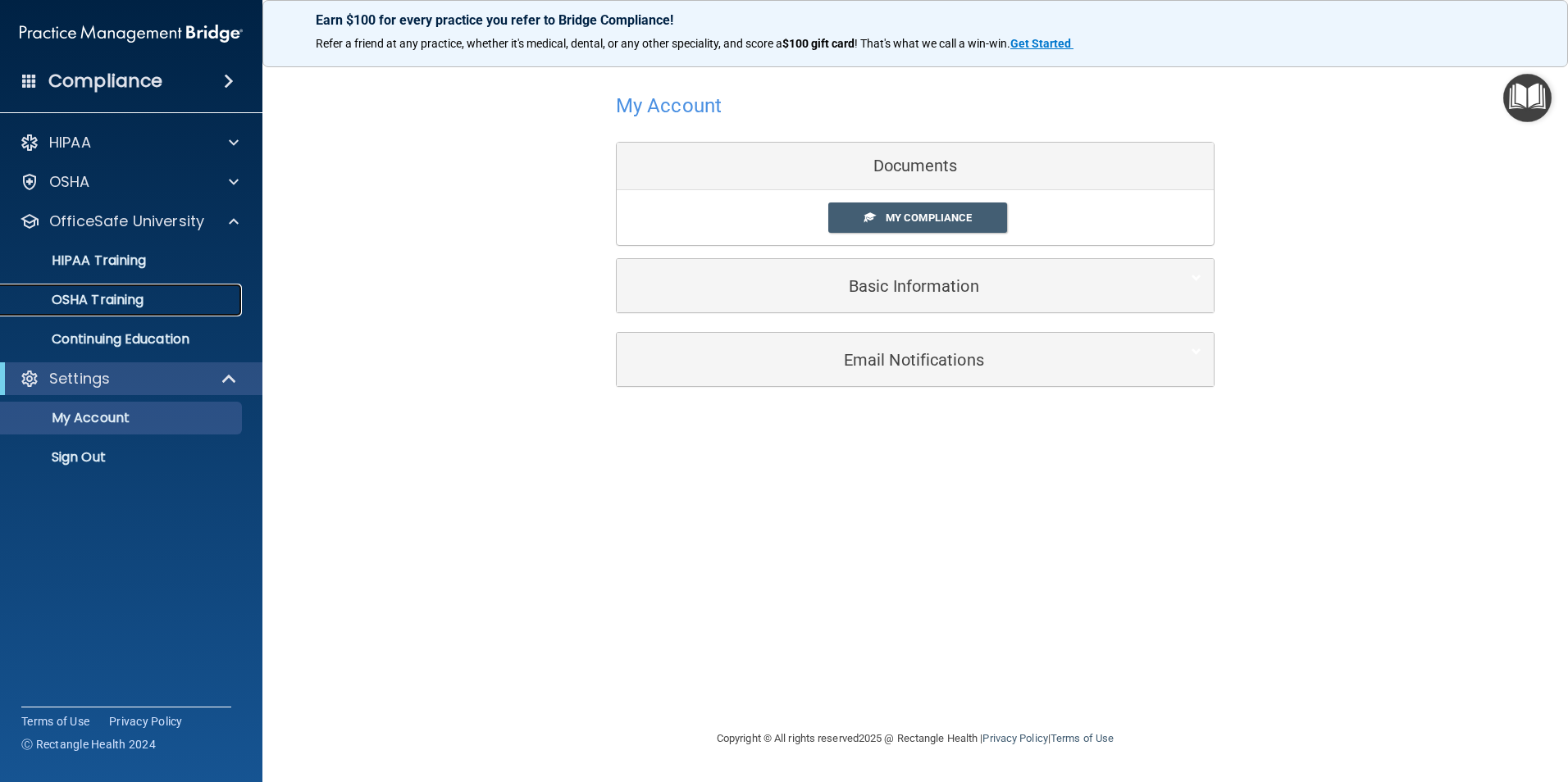
click at [204, 291] on link "OSHA Training" at bounding box center [113, 299] width 258 height 33
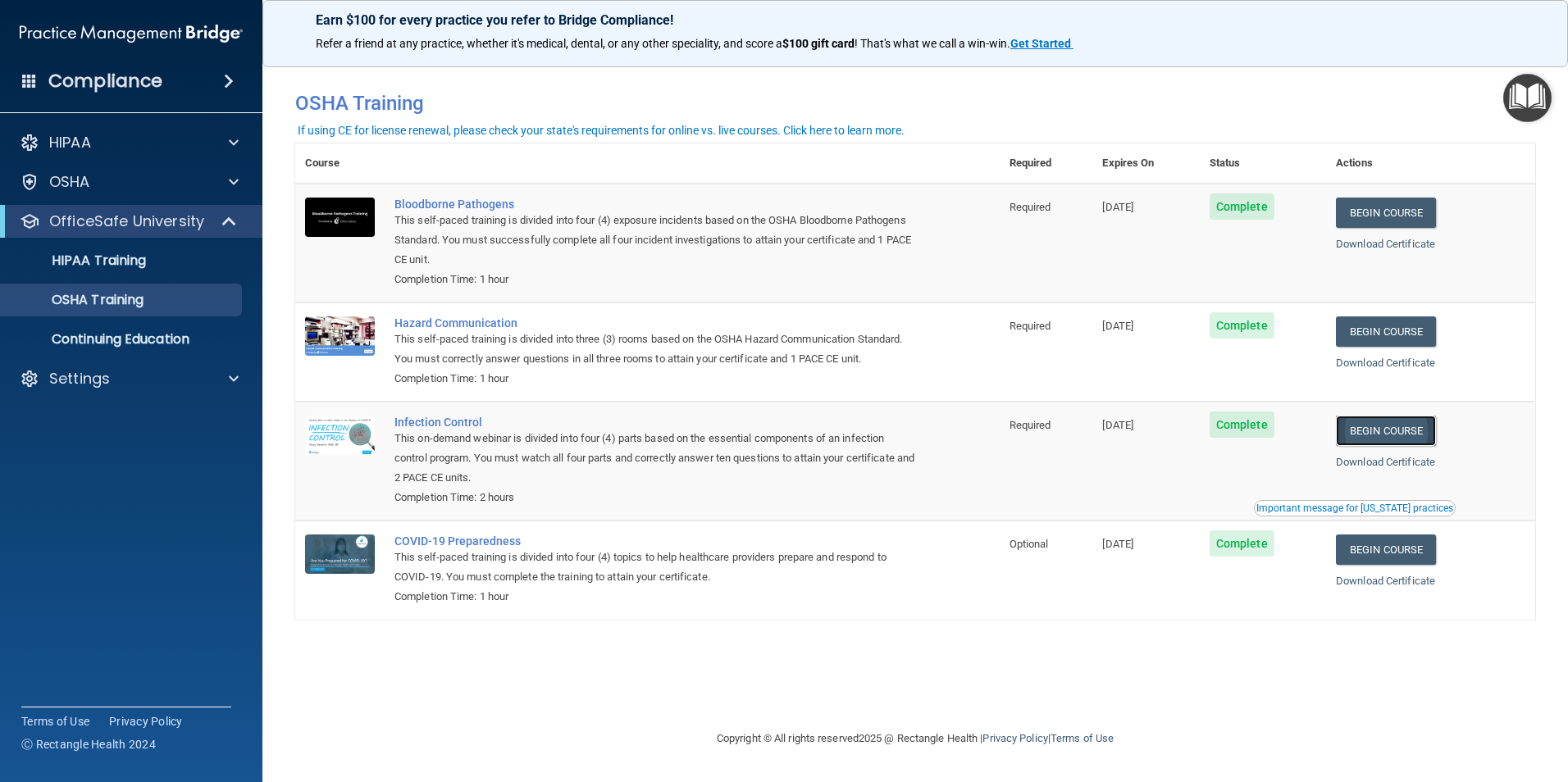
click at [1428, 430] on link "Begin Course" at bounding box center [1385, 431] width 100 height 30
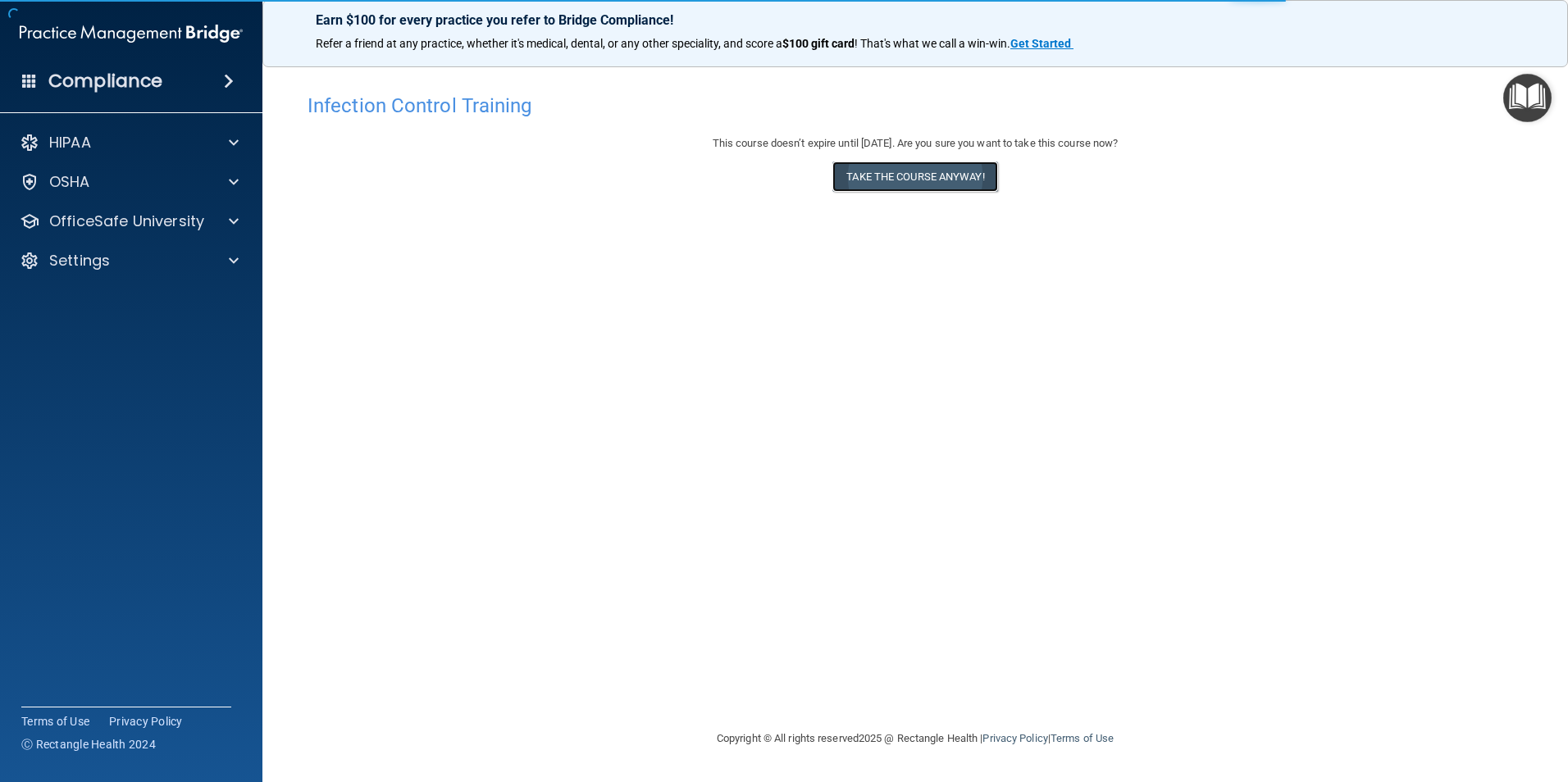
click at [882, 180] on button "Take the course anyway!" at bounding box center [914, 177] width 165 height 30
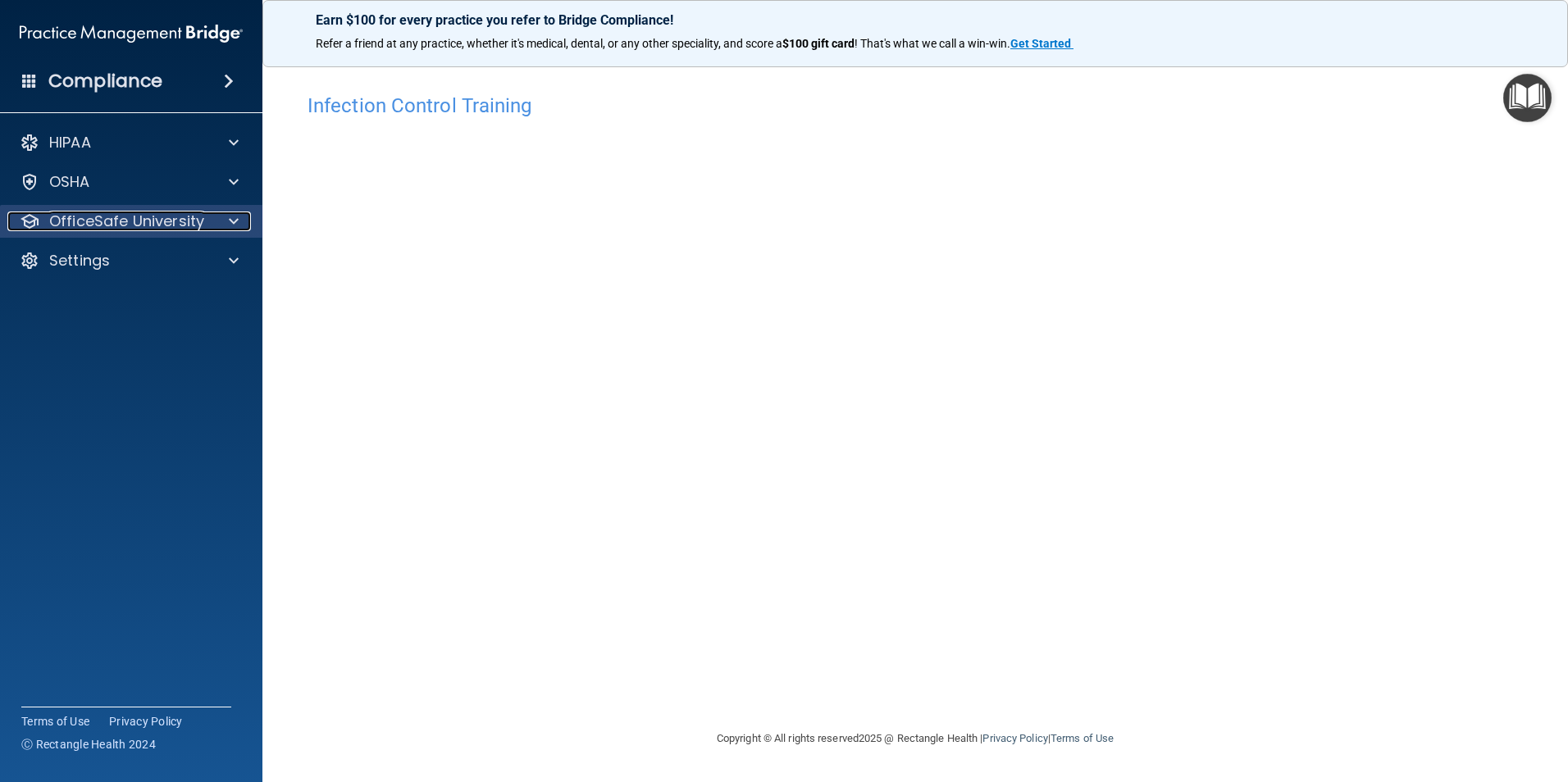
click at [77, 219] on p "OfficeSafe University" at bounding box center [126, 220] width 155 height 19
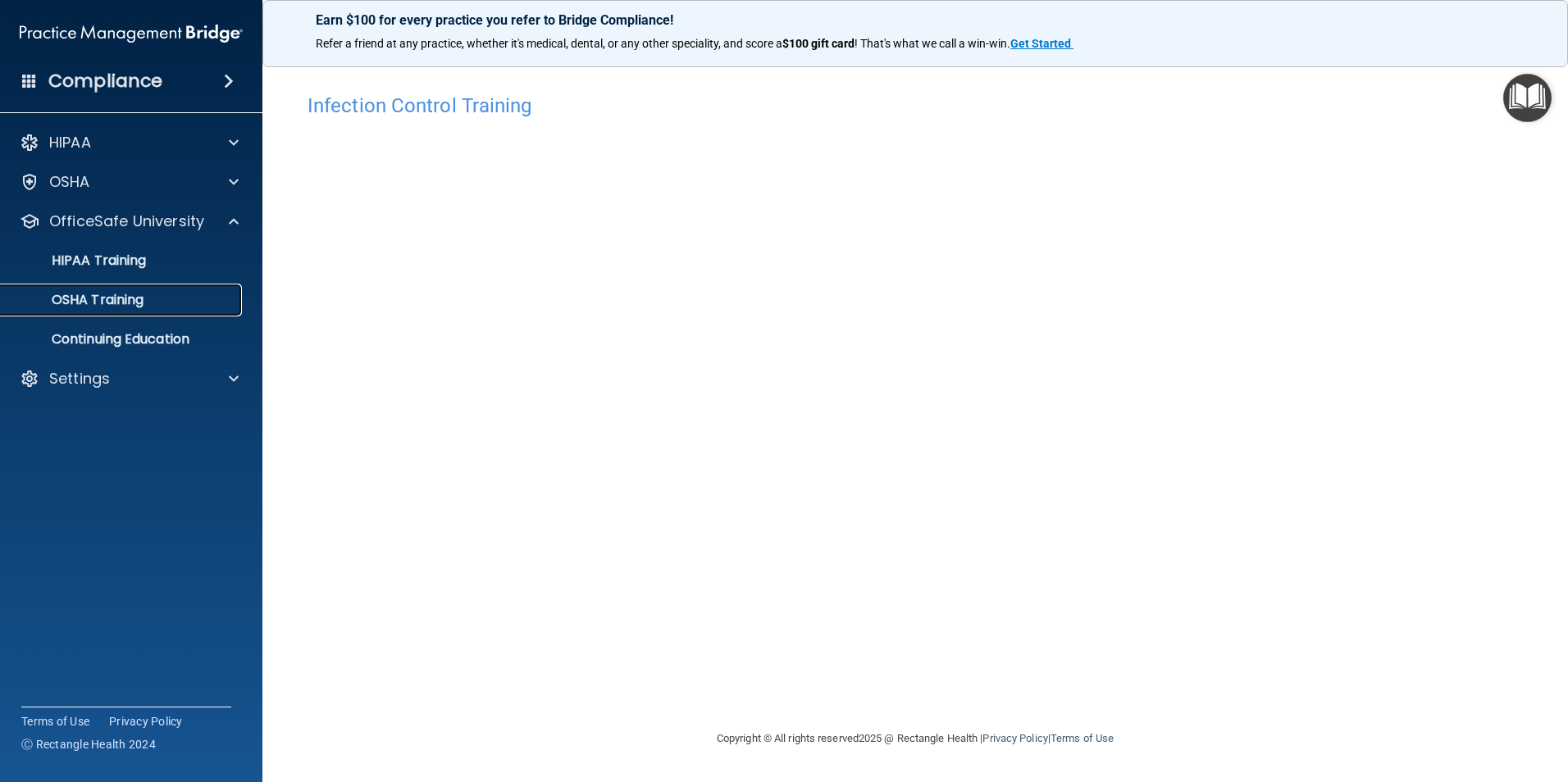
click at [91, 293] on p "OSHA Training" at bounding box center [77, 299] width 133 height 16
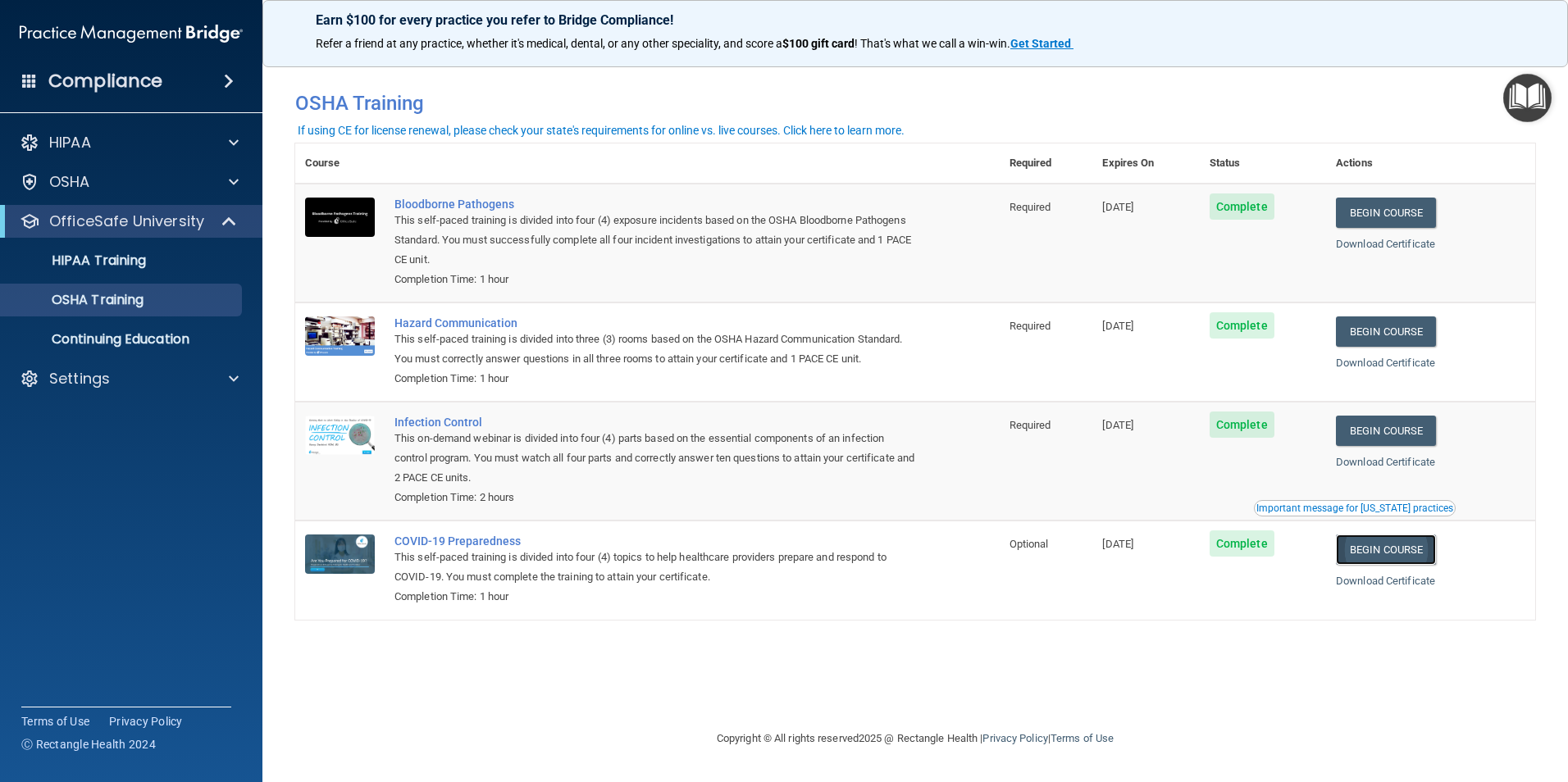
click at [1432, 554] on link "Begin Course" at bounding box center [1385, 549] width 100 height 30
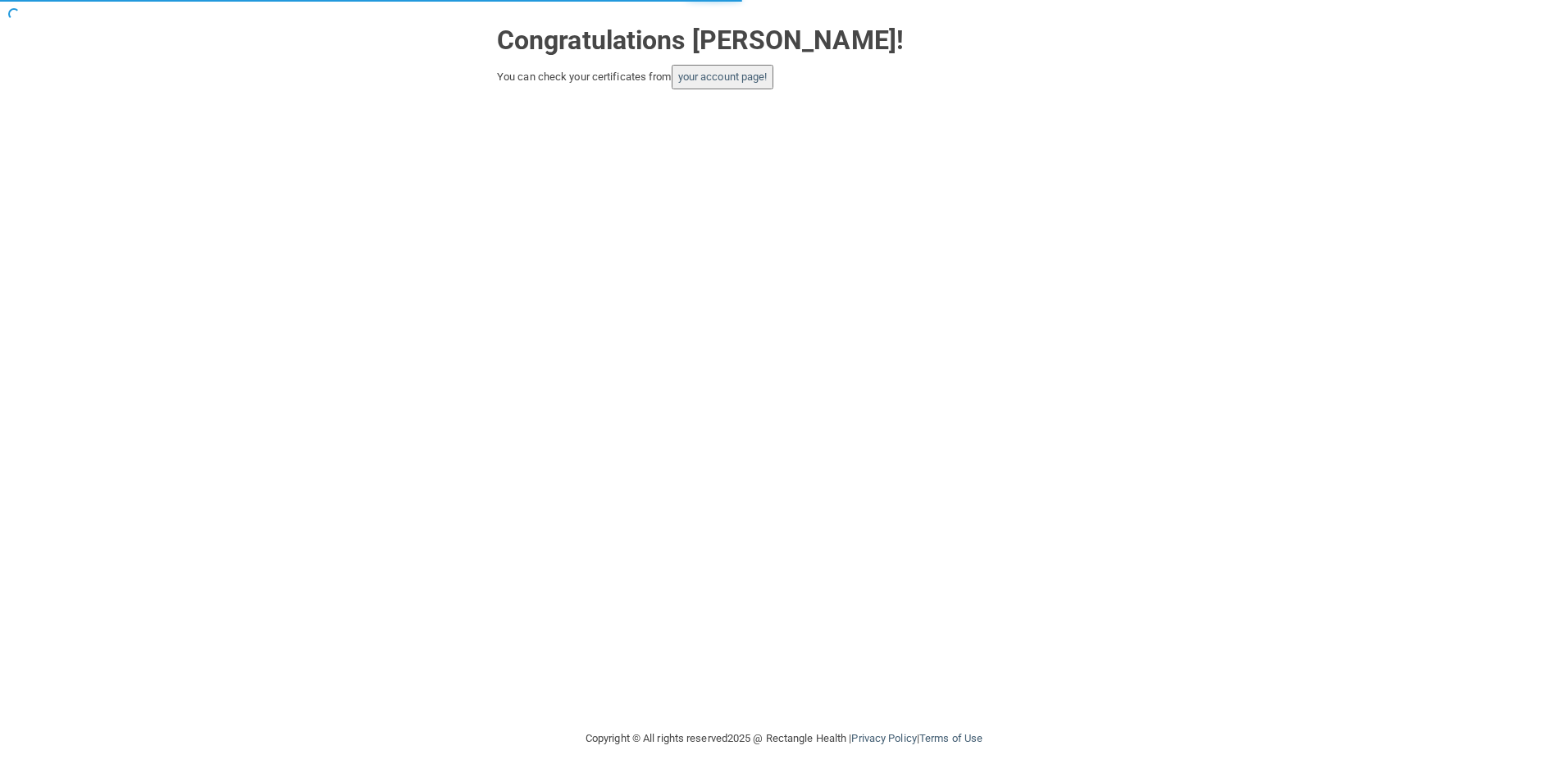
click at [754, 87] on button "your account page!" at bounding box center [723, 77] width 103 height 24
click at [759, 71] on link "your account page!" at bounding box center [723, 77] width 89 height 13
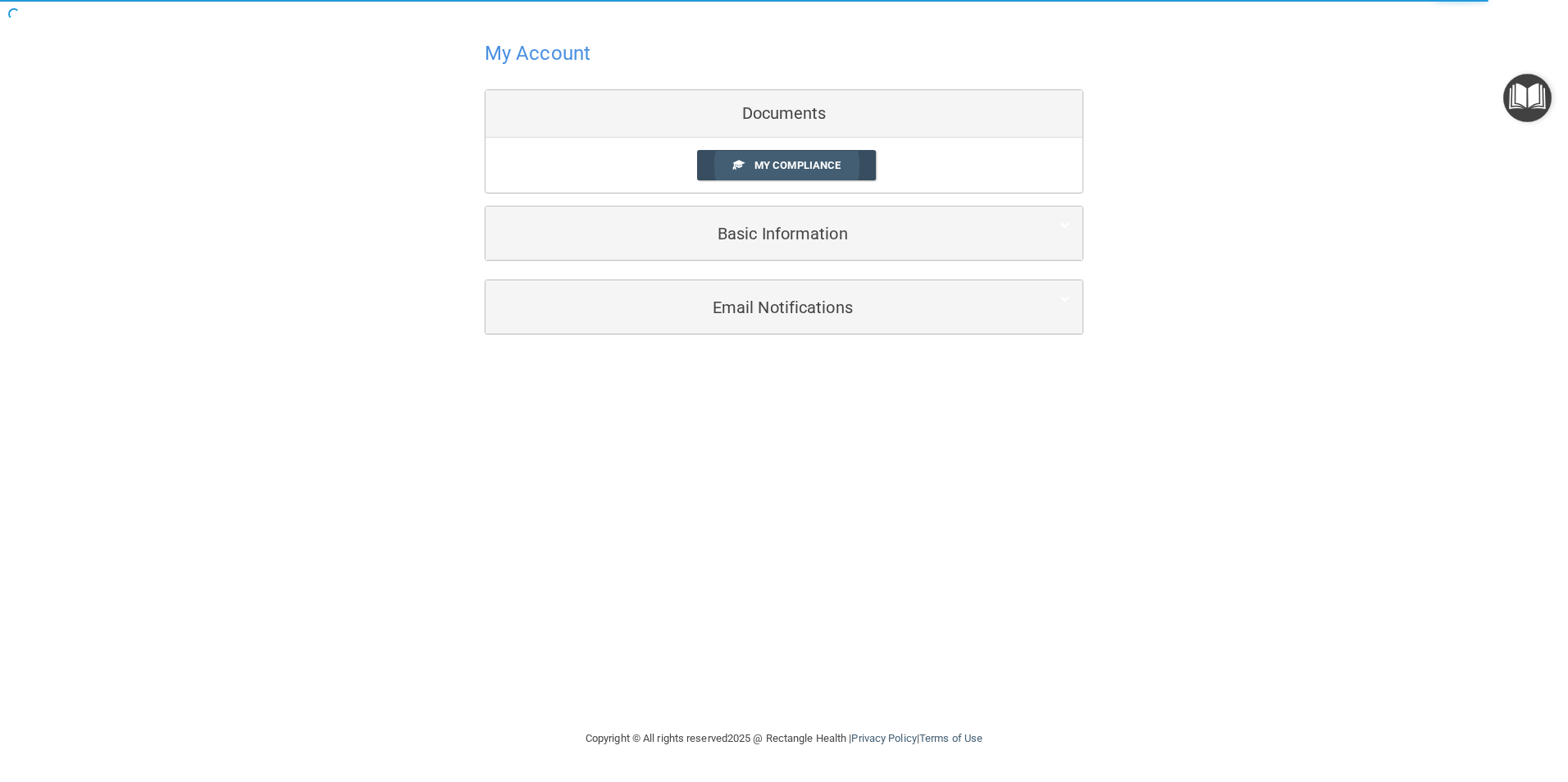
click at [857, 157] on link "My Compliance" at bounding box center [786, 165] width 179 height 30
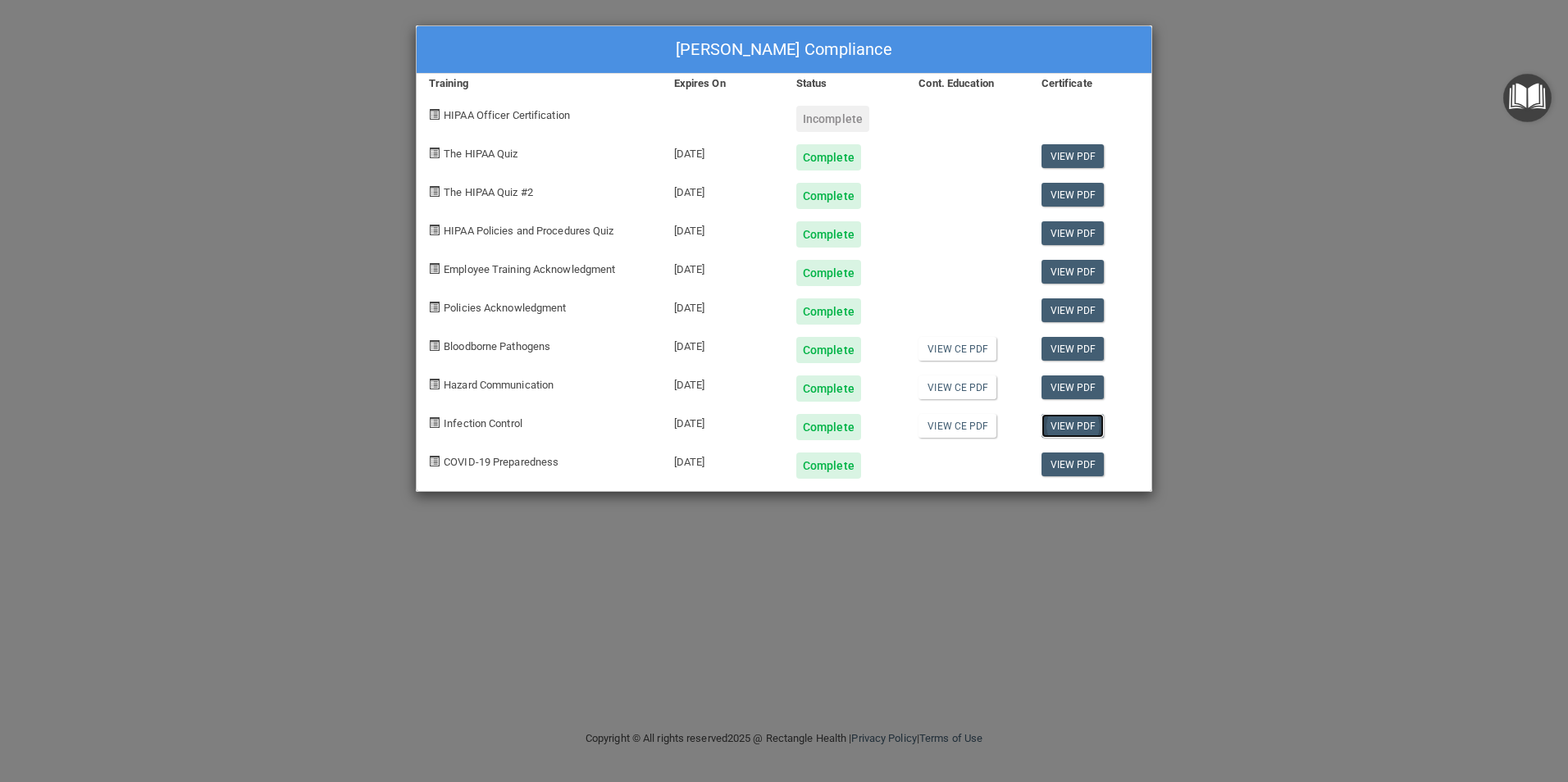
click at [1072, 426] on link "View PDF" at bounding box center [1073, 425] width 63 height 24
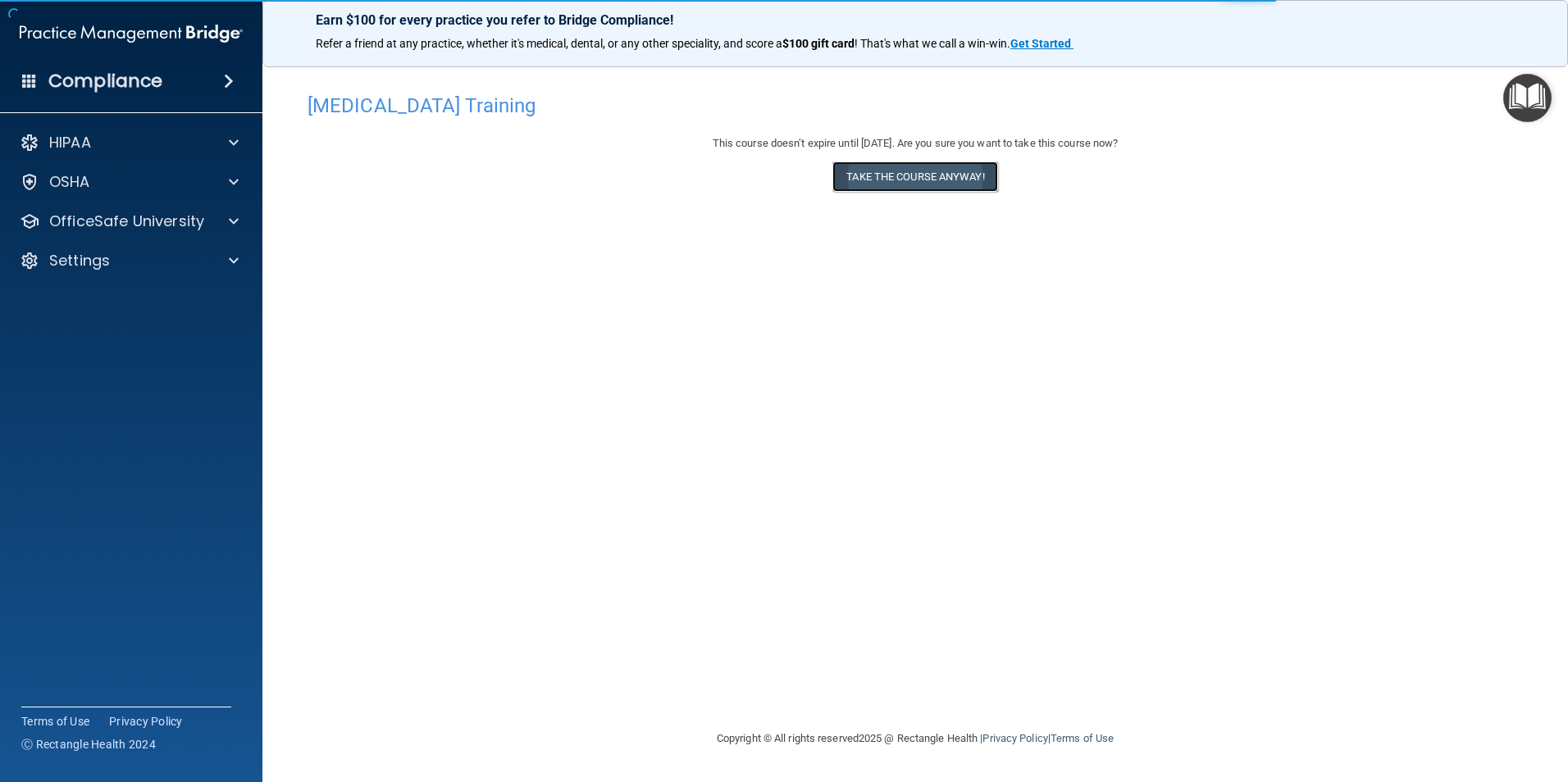
click at [943, 171] on button "Take the course anyway!" at bounding box center [914, 177] width 165 height 30
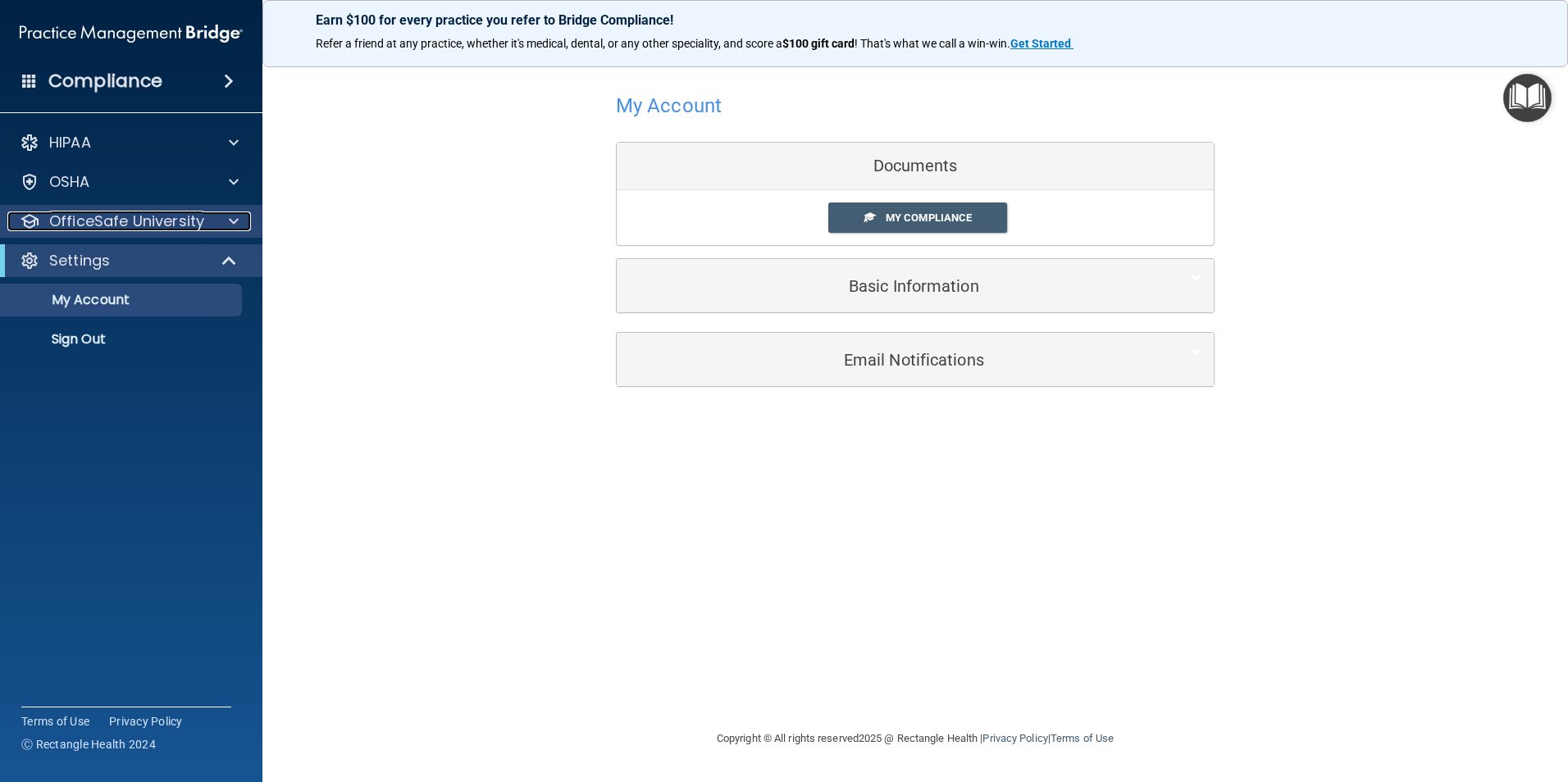
click at [223, 217] on div at bounding box center [230, 220] width 41 height 19
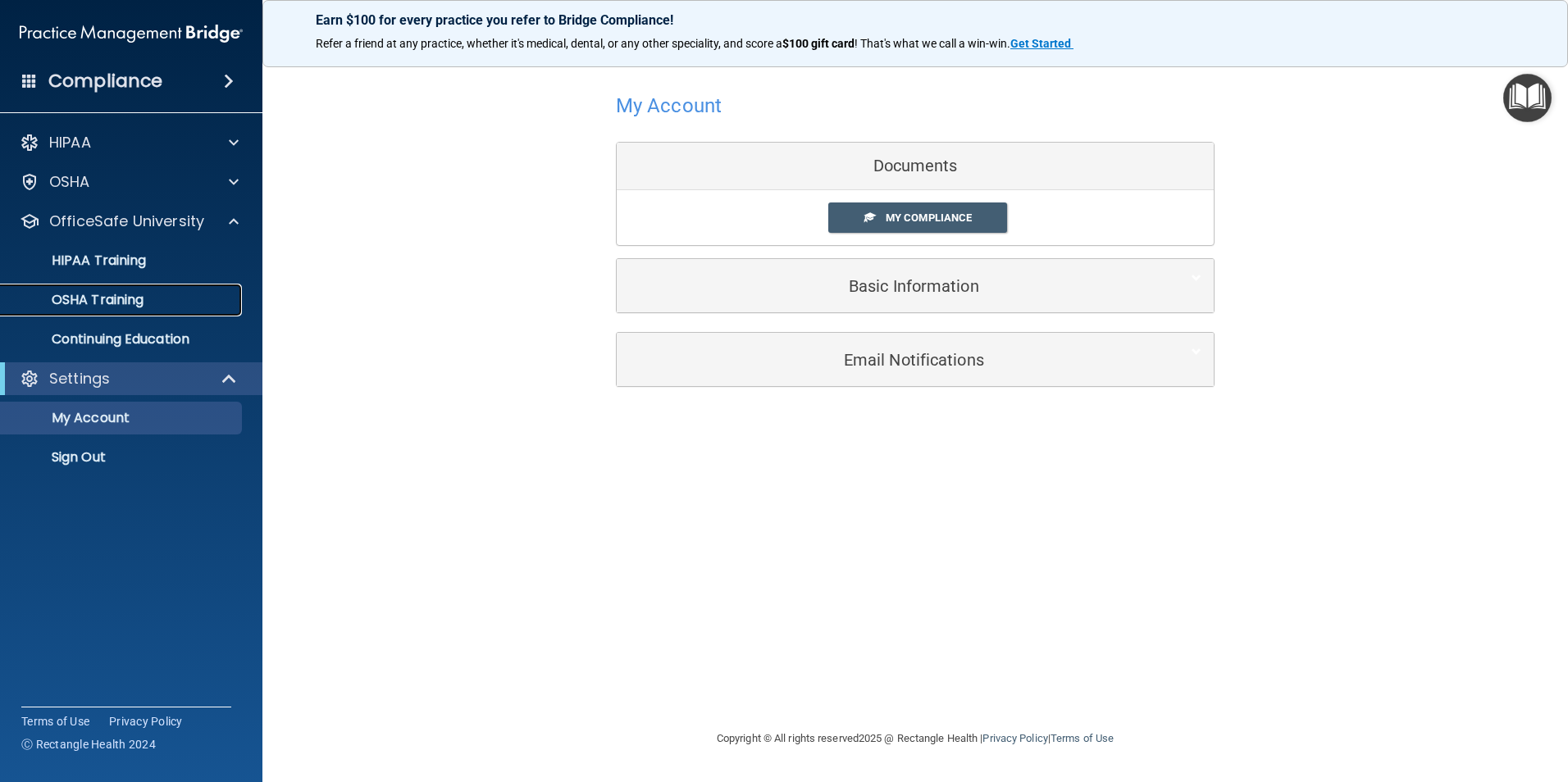
click at [167, 296] on div "OSHA Training" at bounding box center [123, 299] width 224 height 16
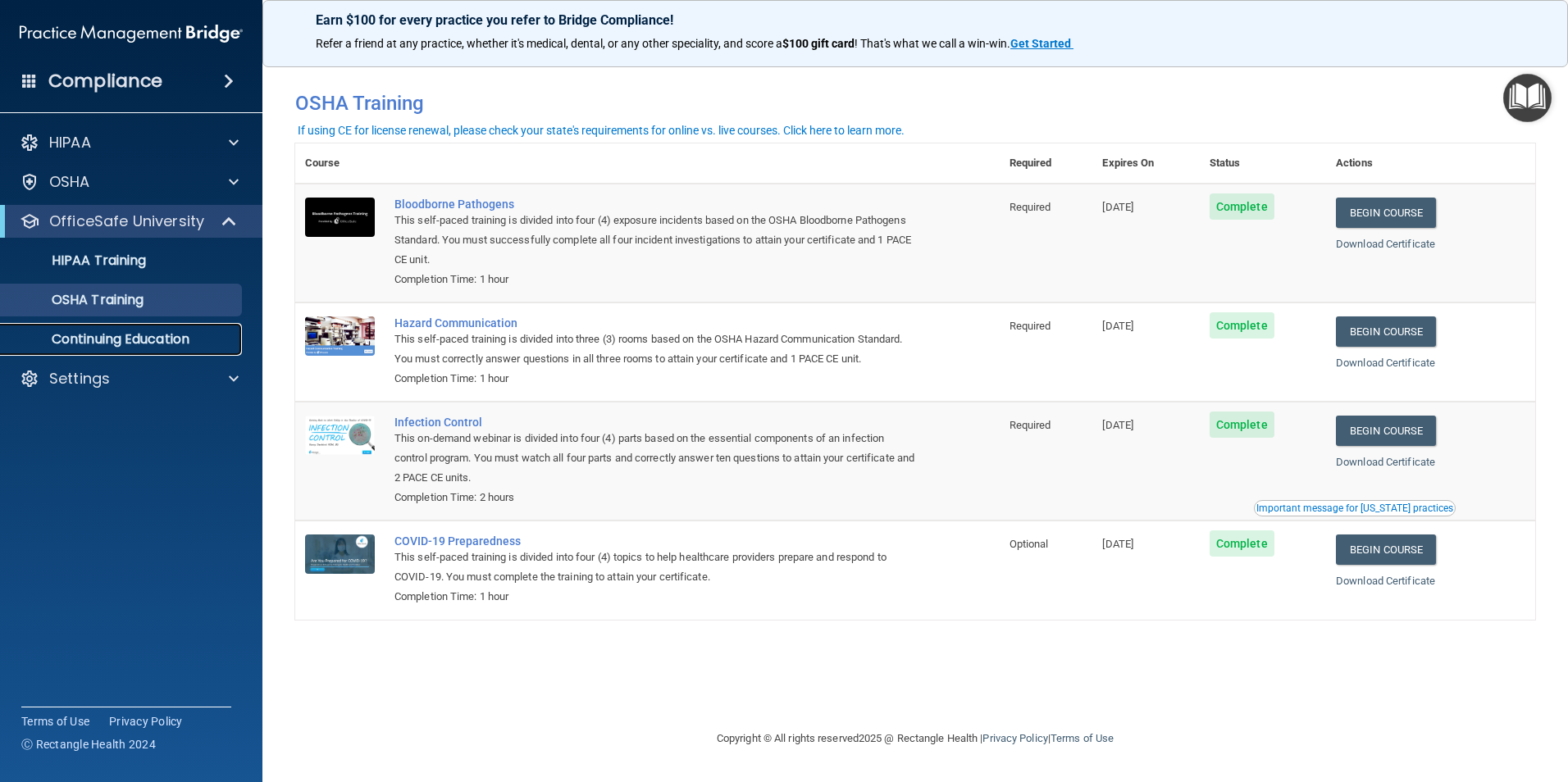
click at [128, 351] on link "Continuing Education" at bounding box center [113, 339] width 258 height 33
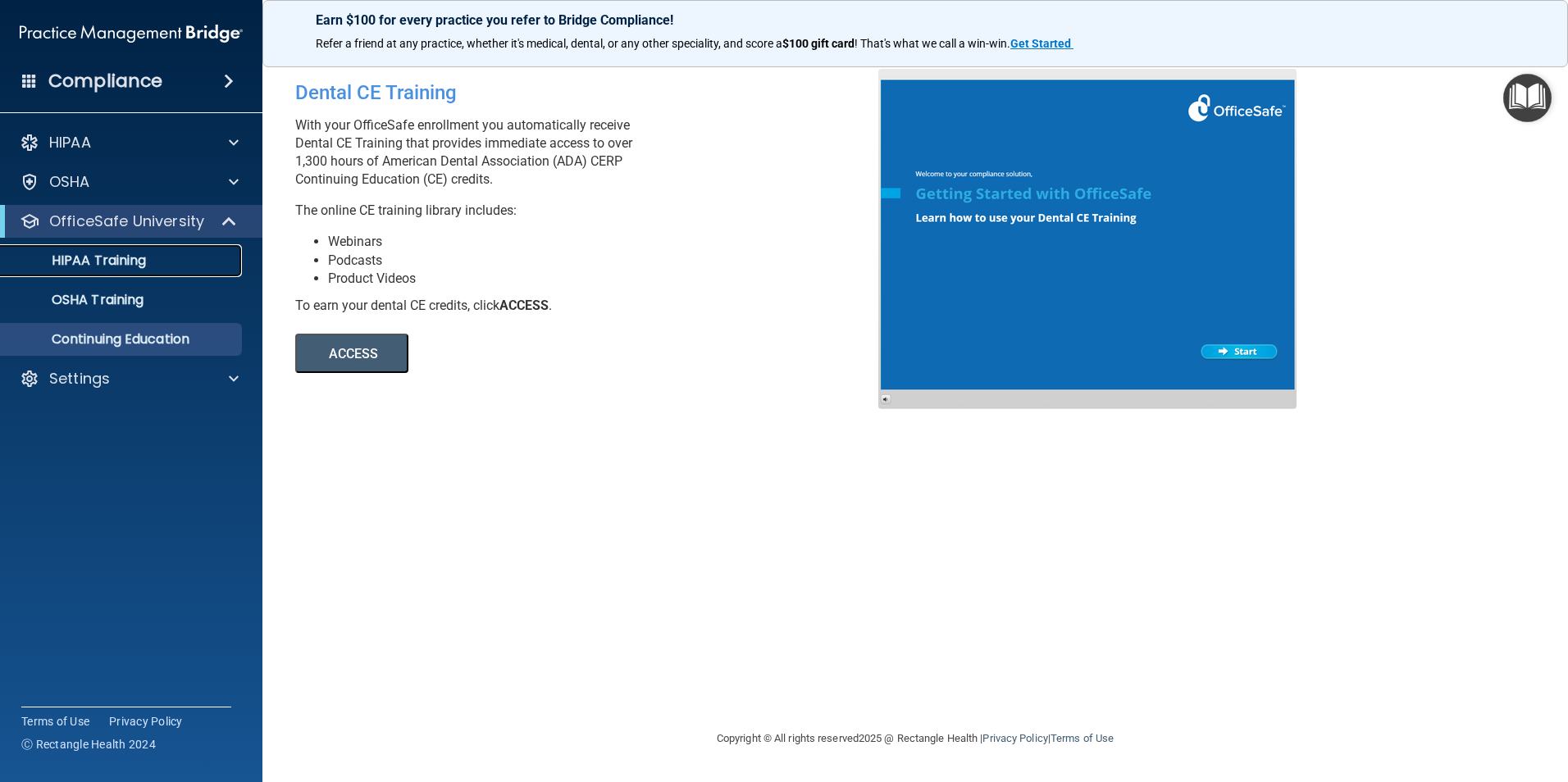
click at [137, 262] on p "HIPAA Training" at bounding box center [78, 260] width 135 height 16
